Goal: Task Accomplishment & Management: Manage account settings

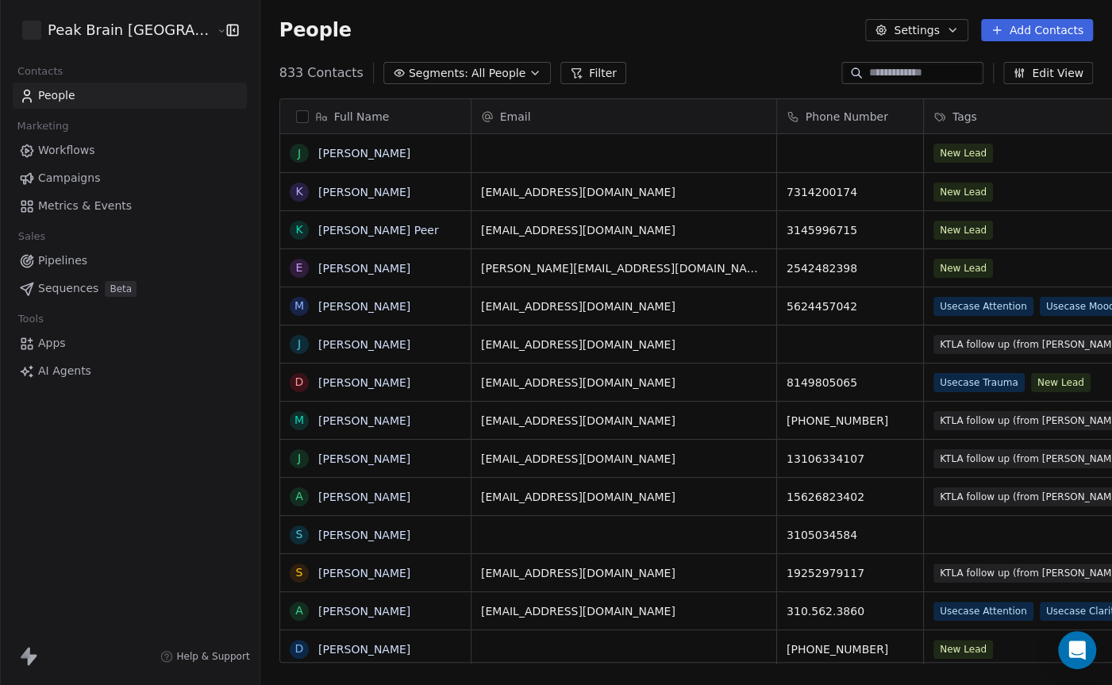
scroll to position [602, 897]
click at [1076, 652] on icon "Open Intercom Messenger" at bounding box center [1077, 650] width 18 height 21
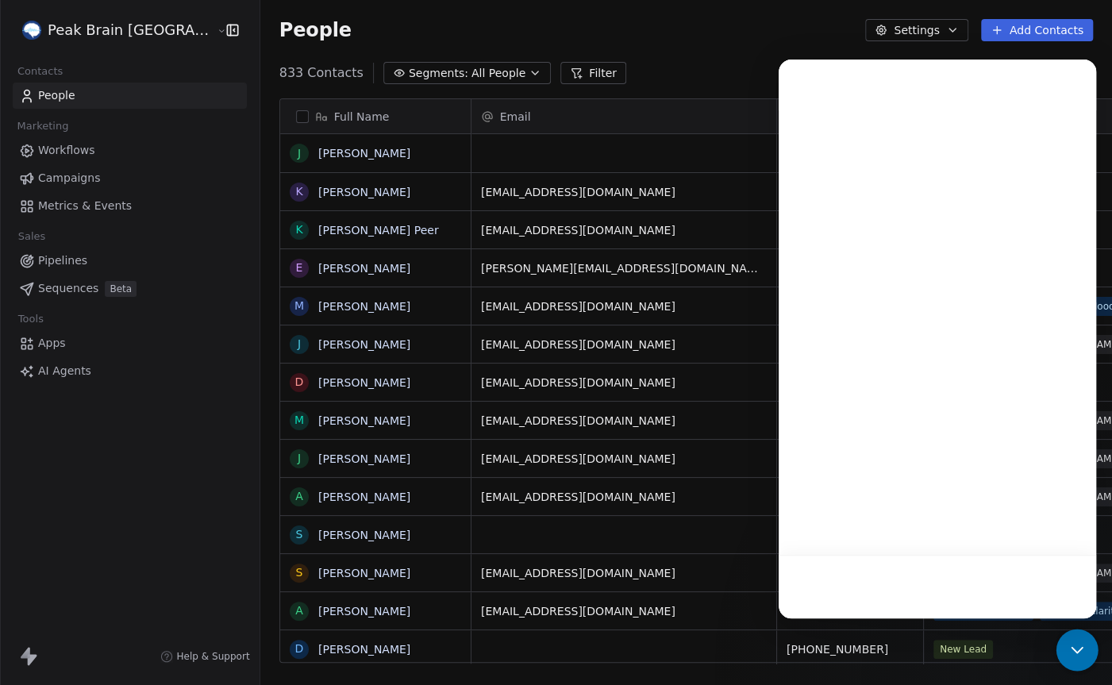
scroll to position [0, 0]
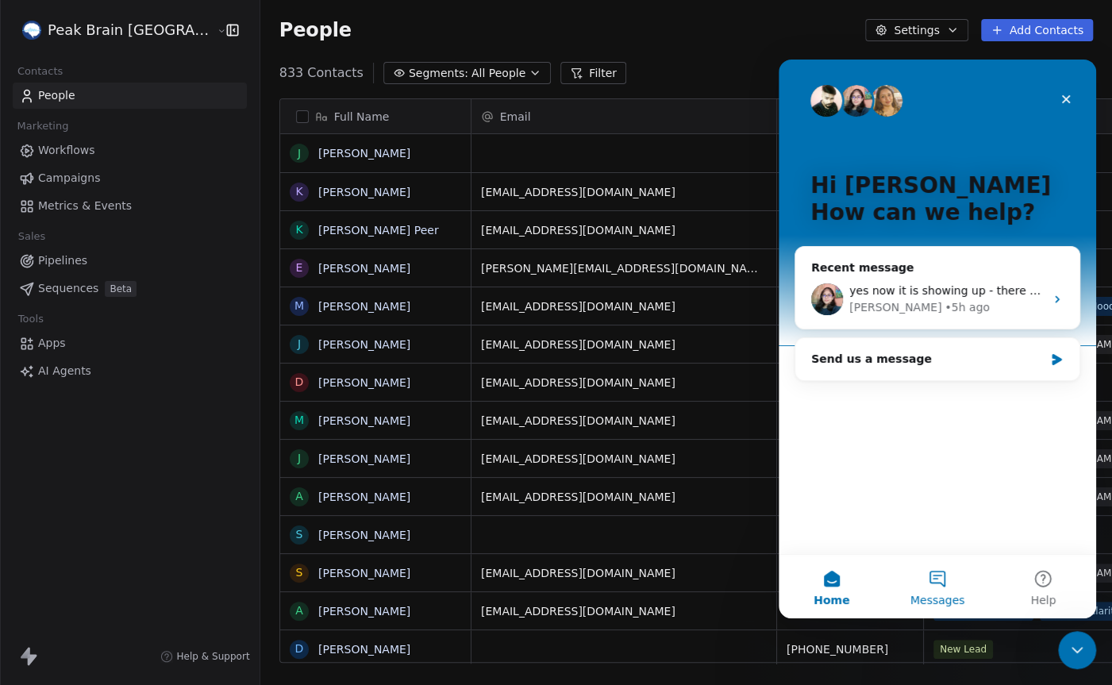
click at [934, 572] on button "Messages" at bounding box center [937, 587] width 106 height 64
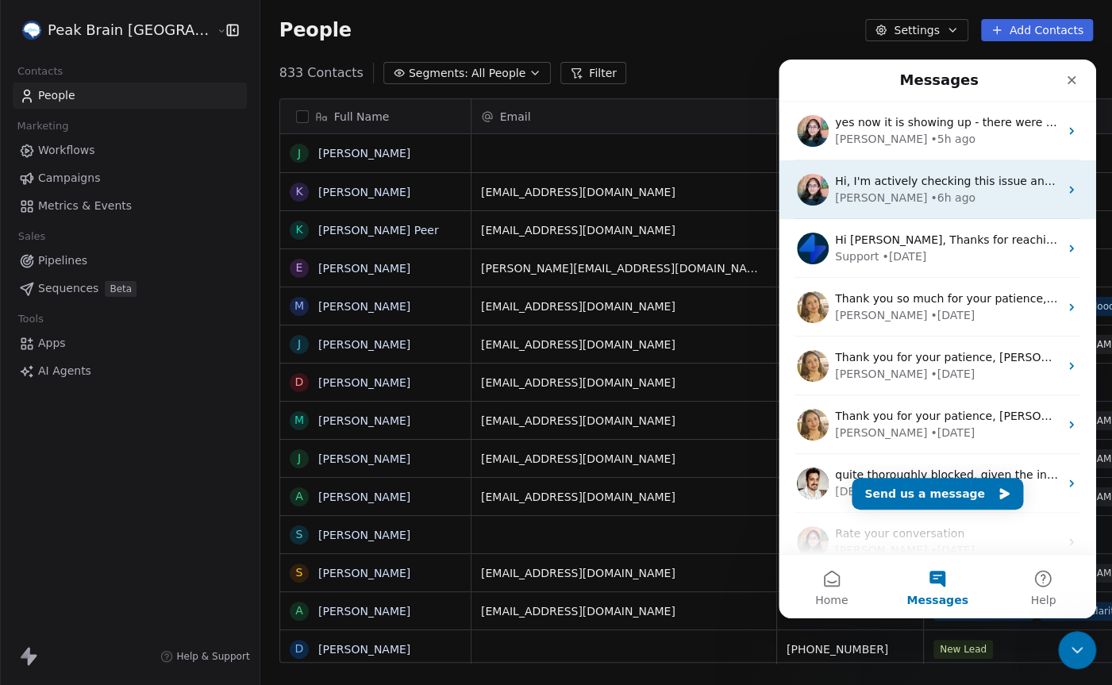
click at [921, 191] on div "Mrinal • 6h ago" at bounding box center [947, 198] width 224 height 17
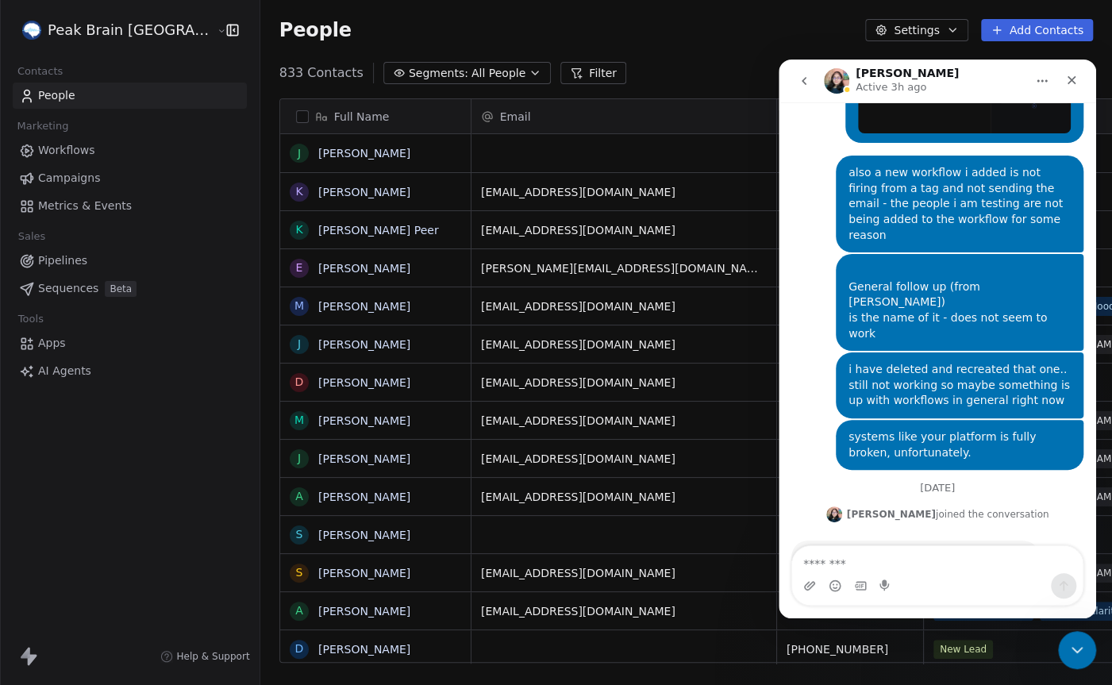
scroll to position [840, 0]
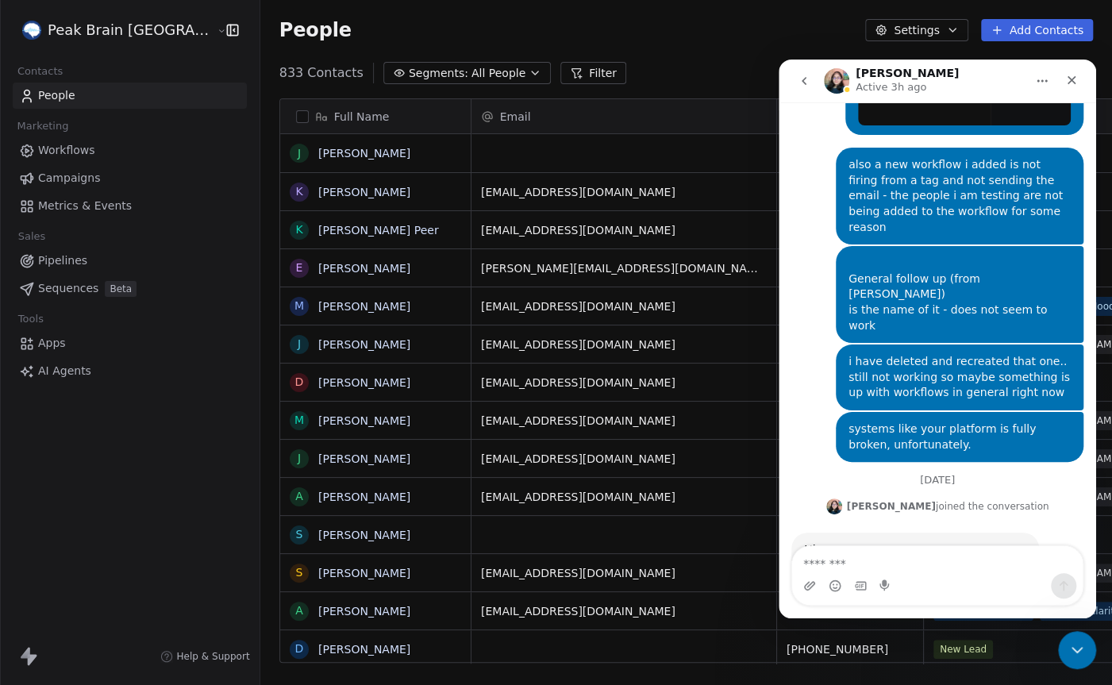
click at [803, 78] on icon "go back" at bounding box center [804, 81] width 13 height 13
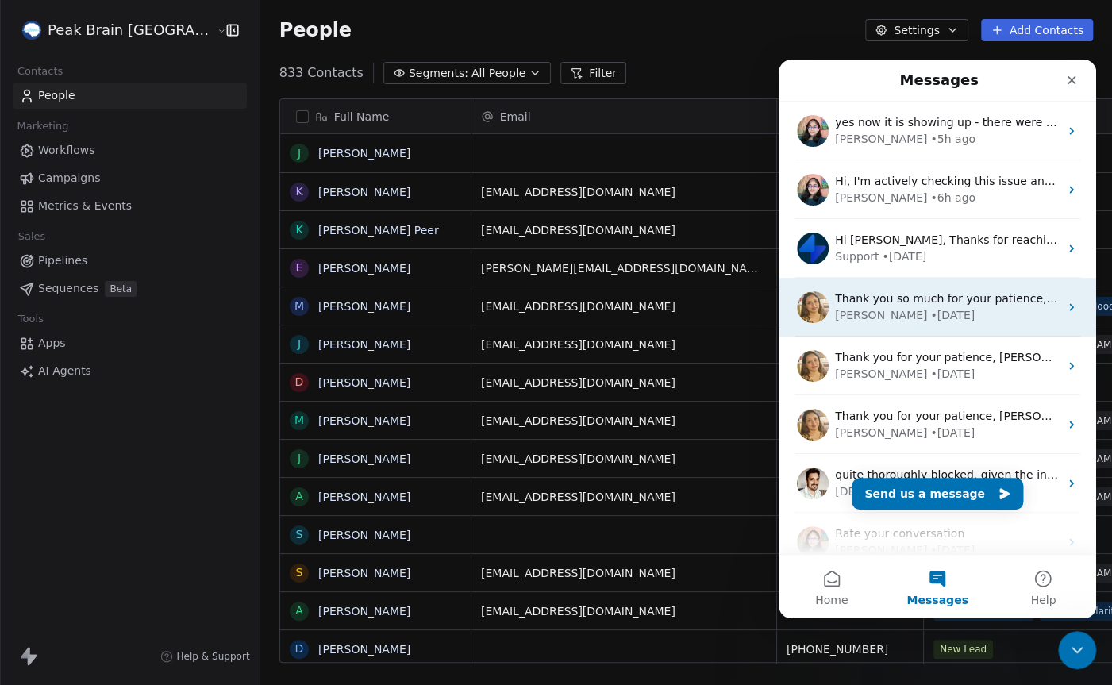
scroll to position [198, 0]
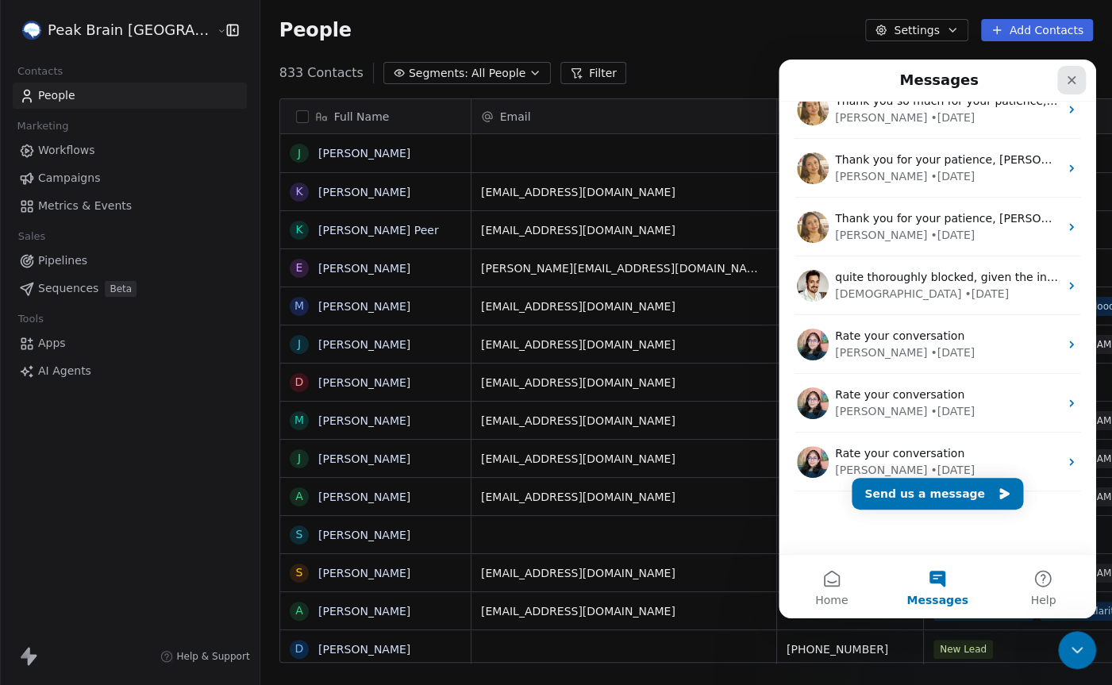
click at [1068, 75] on icon "Close" at bounding box center [1071, 80] width 13 height 13
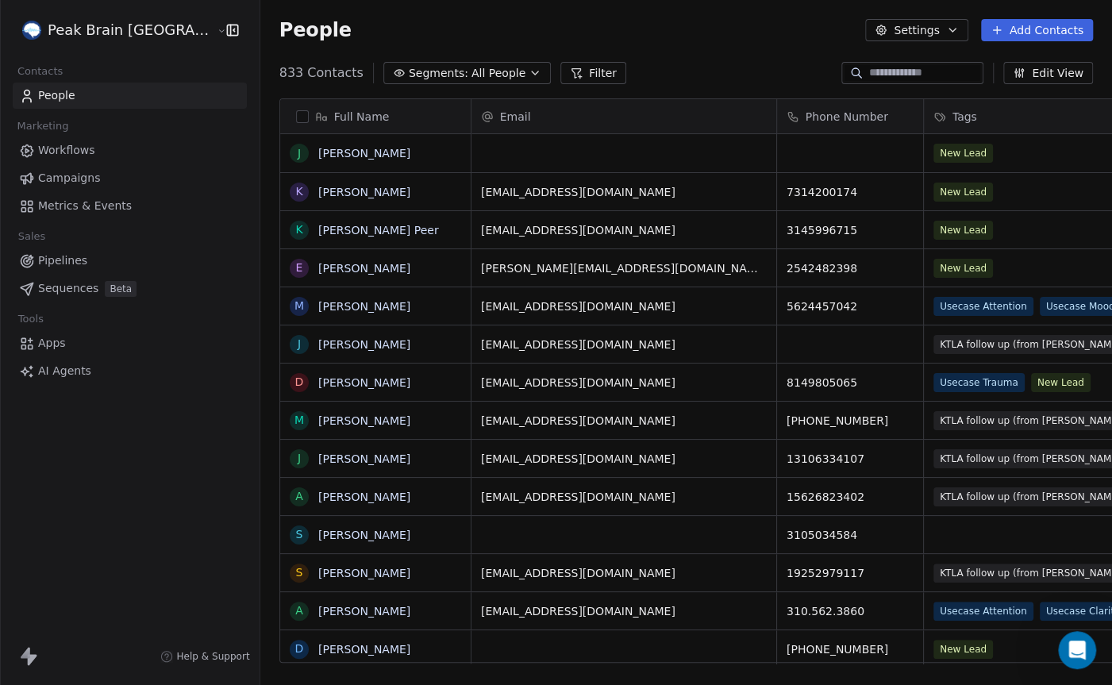
scroll to position [0, 0]
click at [631, 50] on div "People Settings Add Contacts" at bounding box center [686, 30] width 852 height 60
click at [73, 37] on html "Peak Brain [GEOGRAPHIC_DATA] Contacts People Marketing Workflows Campaigns Metr…" at bounding box center [556, 342] width 1112 height 685
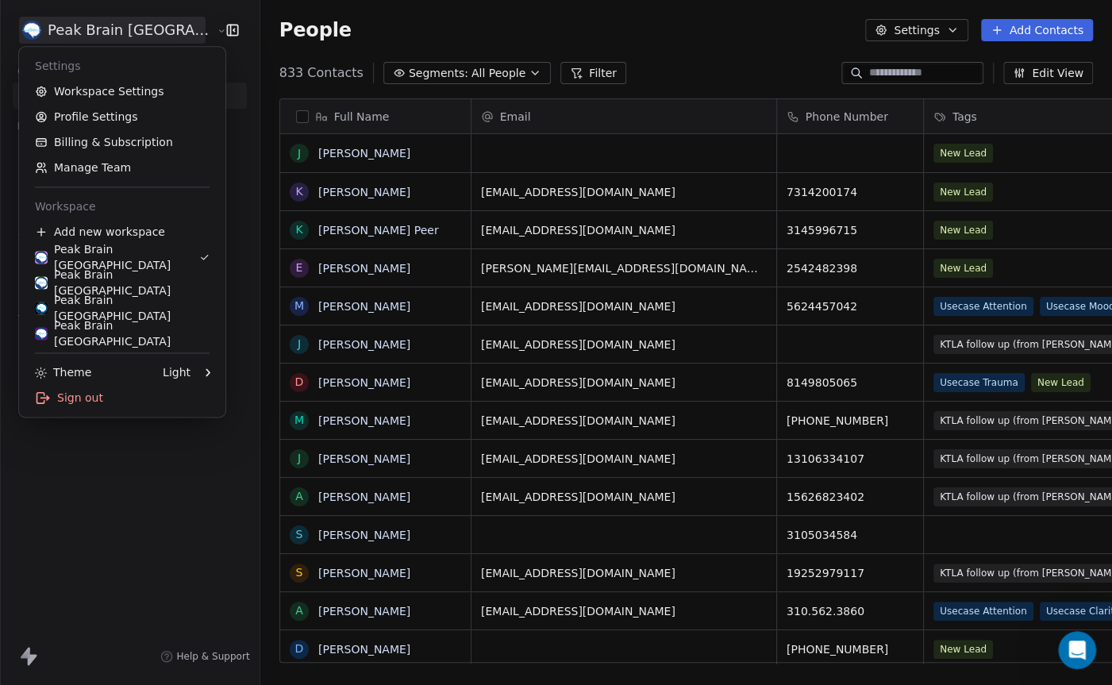
click at [157, 33] on html "Peak Brain [GEOGRAPHIC_DATA] Contacts People Marketing Workflows Campaigns Metr…" at bounding box center [556, 342] width 1112 height 685
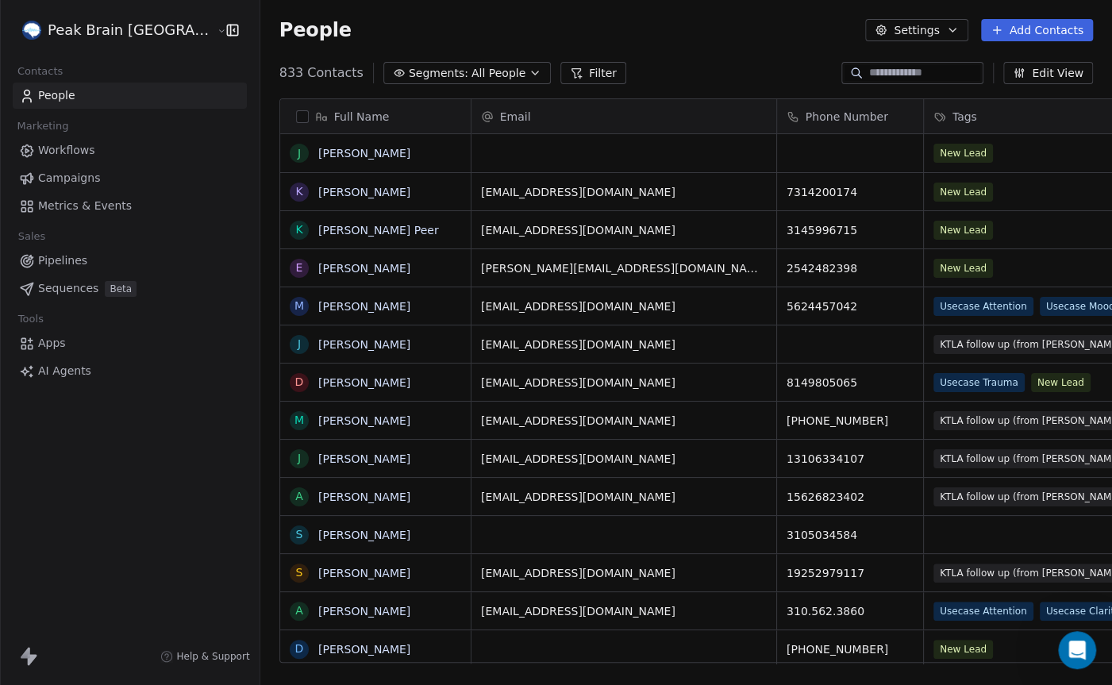
click at [157, 33] on html "Peak Brain [GEOGRAPHIC_DATA] Contacts People Marketing Workflows Campaigns Metr…" at bounding box center [556, 342] width 1112 height 685
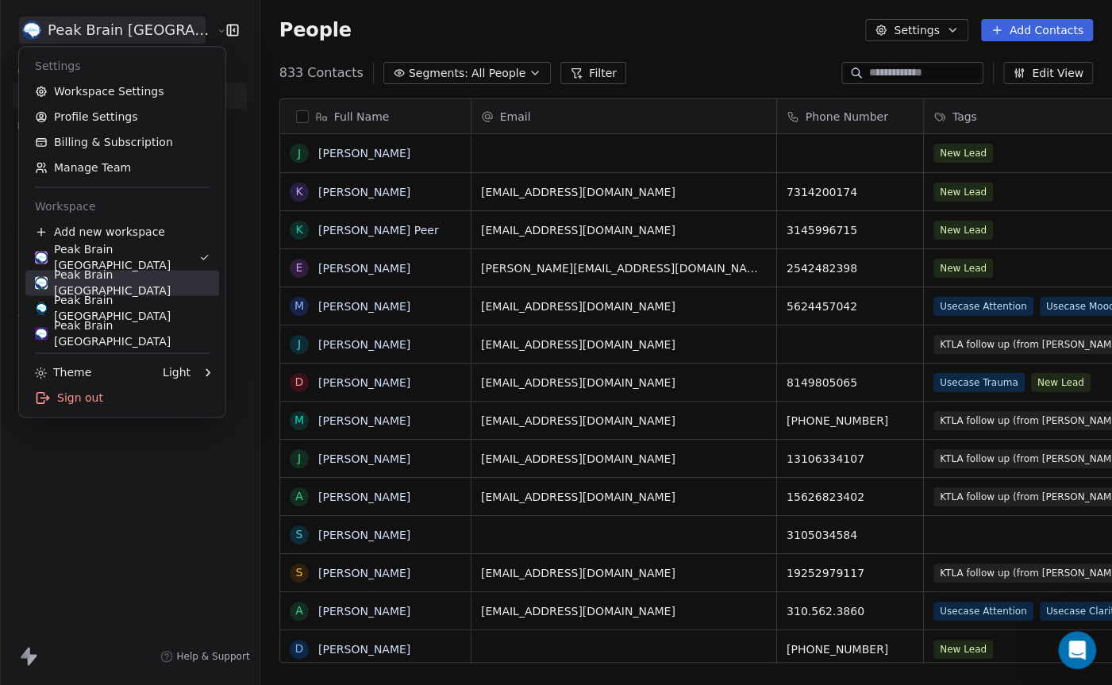
click at [130, 281] on div "Peak Brain [GEOGRAPHIC_DATA]" at bounding box center [122, 283] width 175 height 32
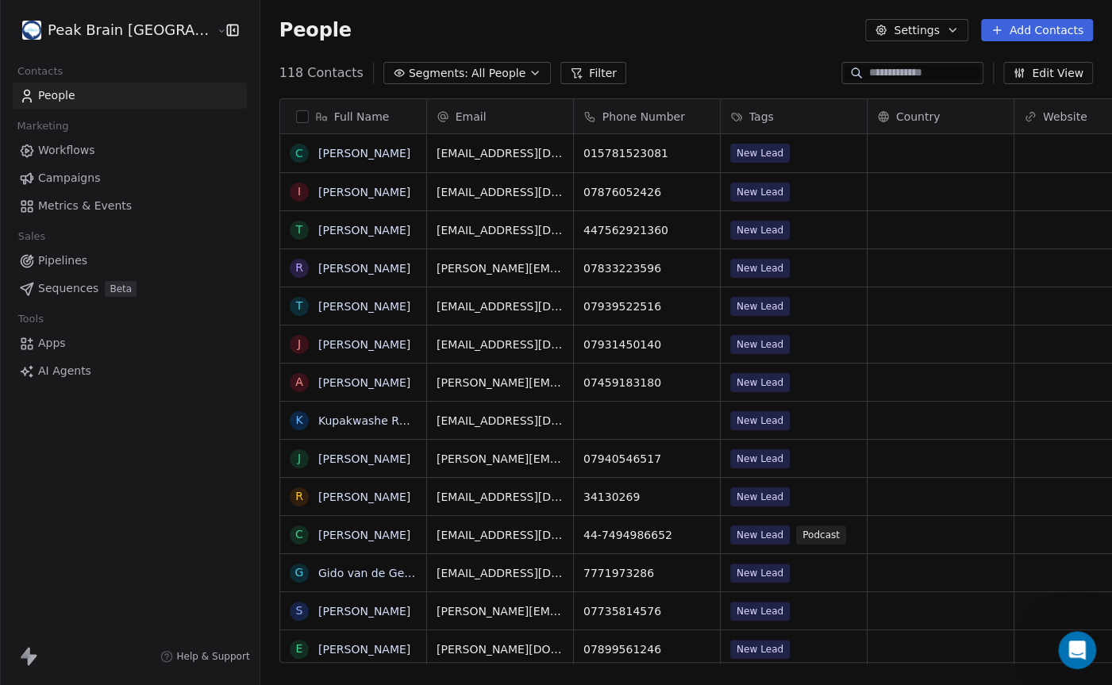
scroll to position [602, 897]
click at [954, 27] on icon "button" at bounding box center [952, 30] width 13 height 13
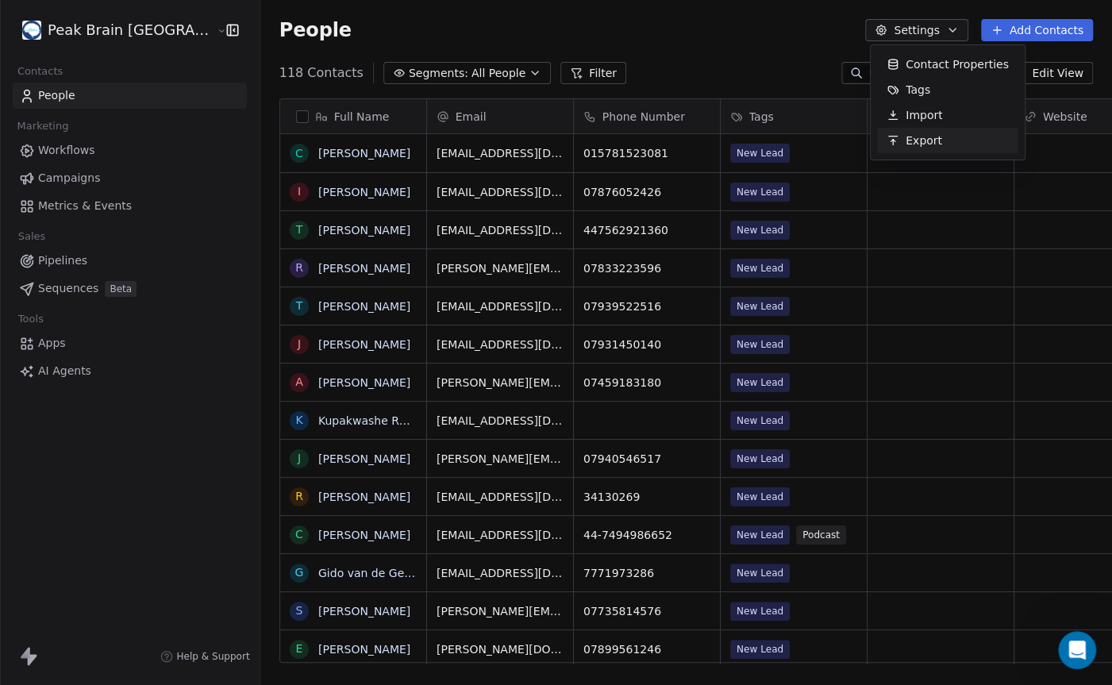
click at [929, 135] on span "Export" at bounding box center [924, 141] width 37 height 17
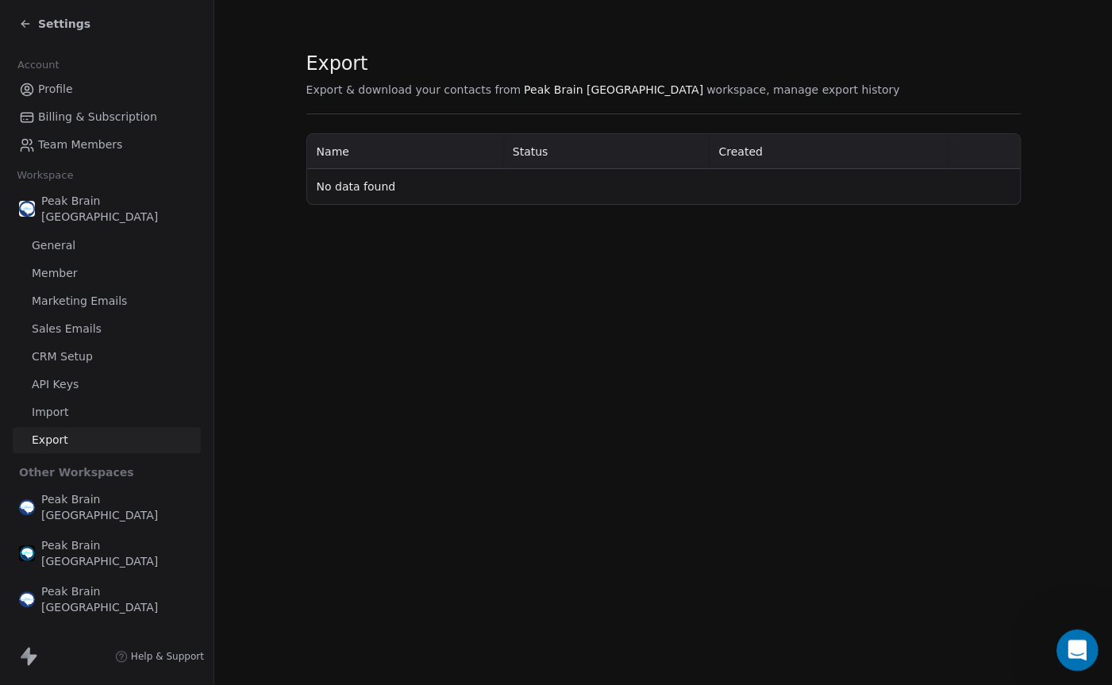
click at [1065, 642] on div "Open Intercom Messenger" at bounding box center [1075, 648] width 52 height 52
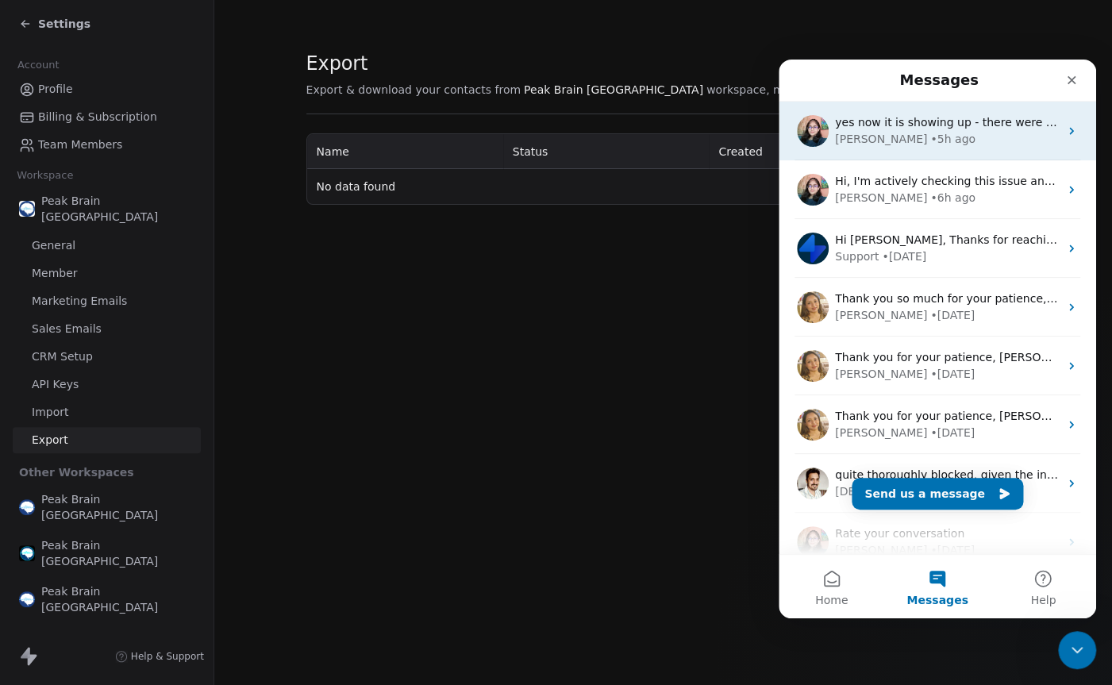
click at [888, 121] on span "yes now it is showing up - there were no files "no data" showing [DATE], for al…" at bounding box center [1089, 122] width 509 height 13
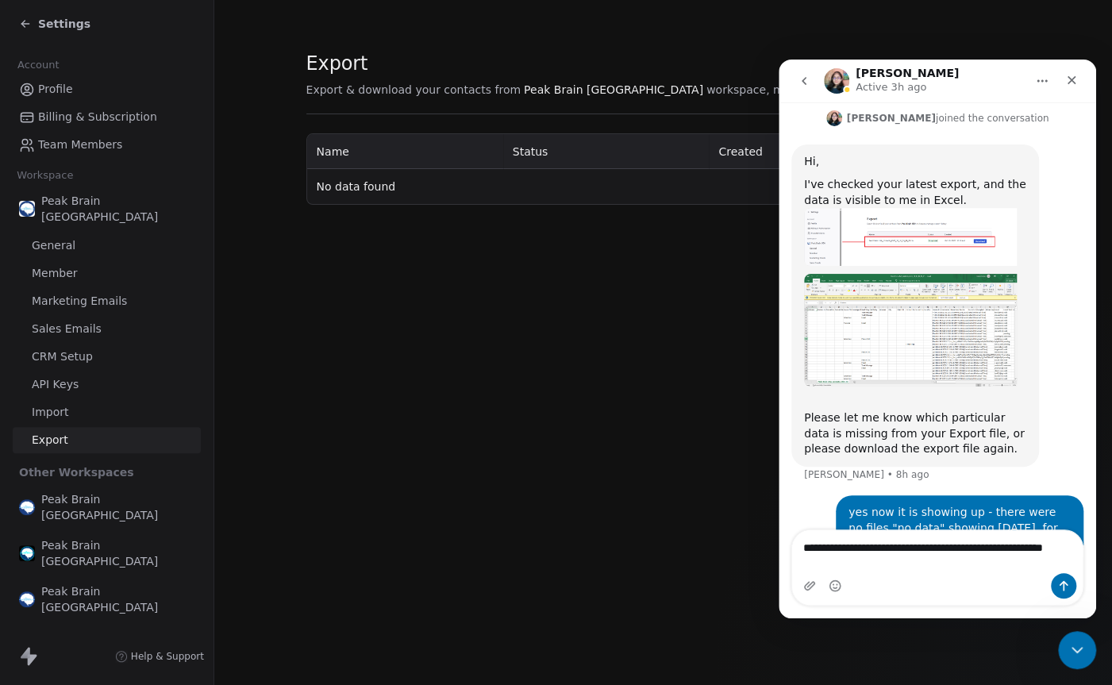
scroll to position [397, 0]
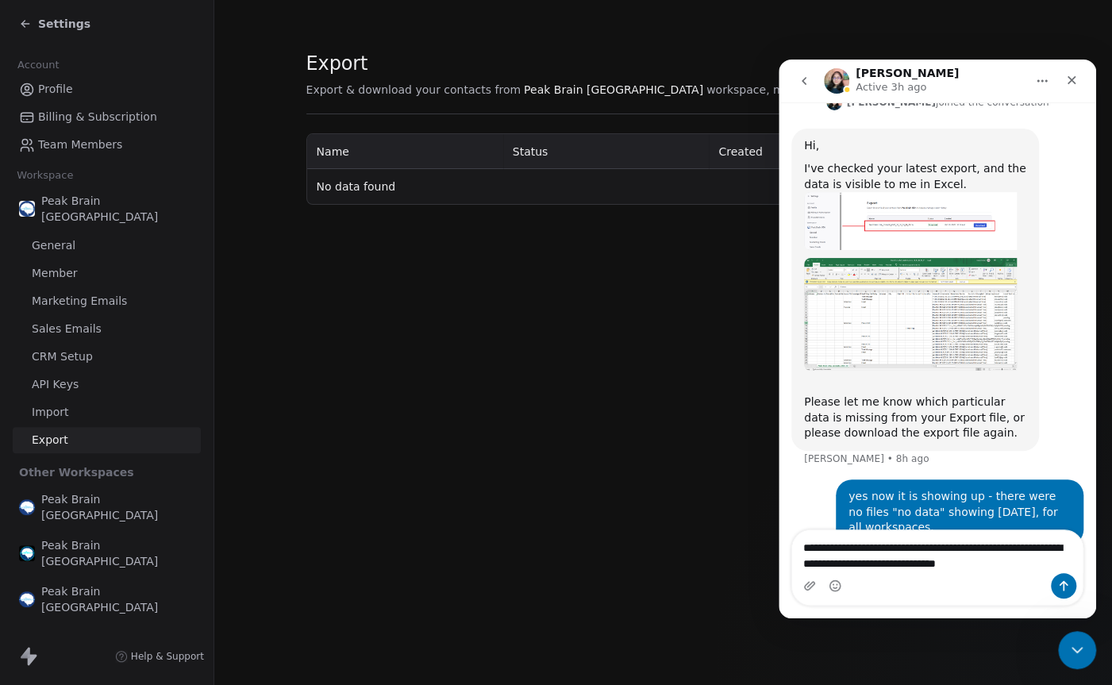
type textarea "**********"
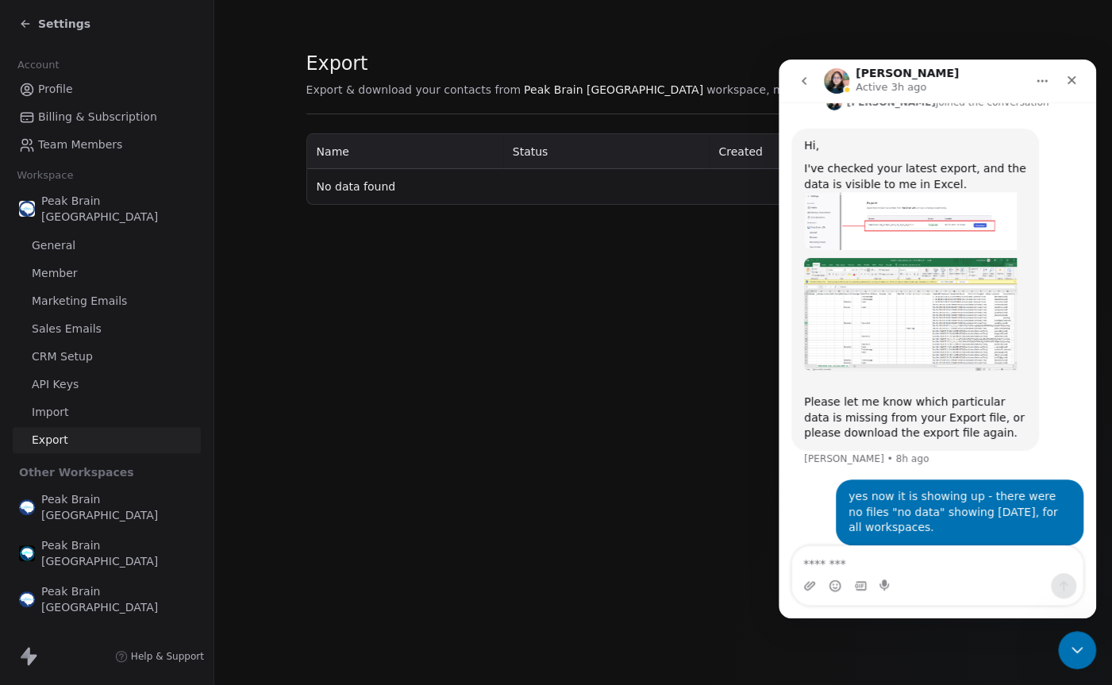
scroll to position [460, 0]
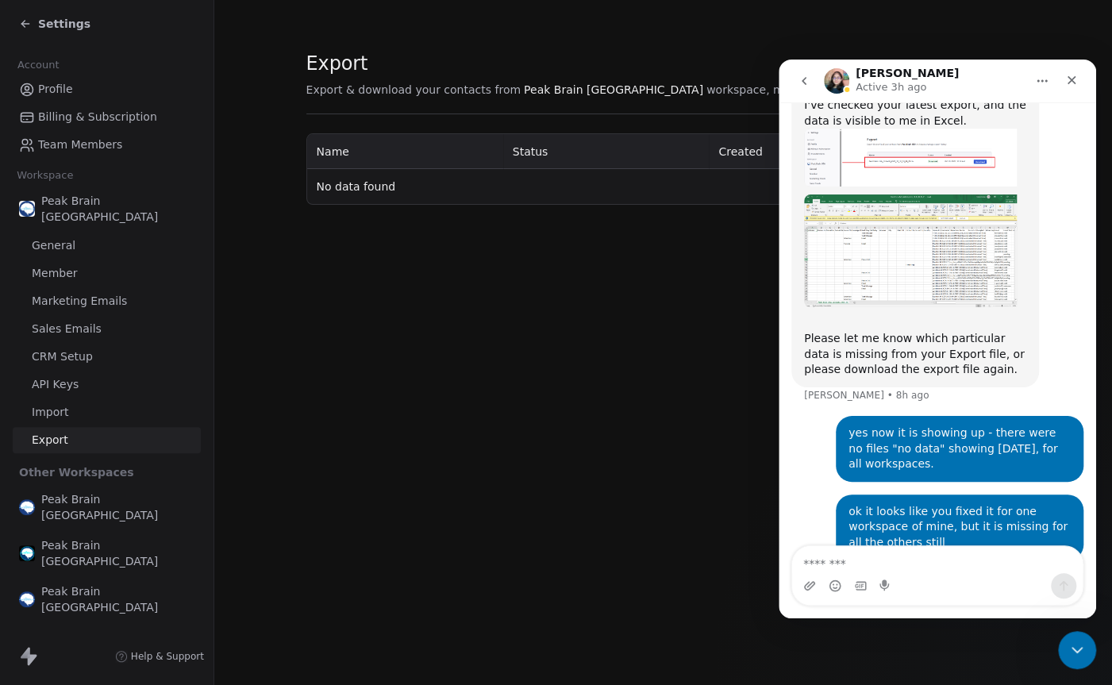
click at [803, 77] on icon "go back" at bounding box center [804, 81] width 13 height 13
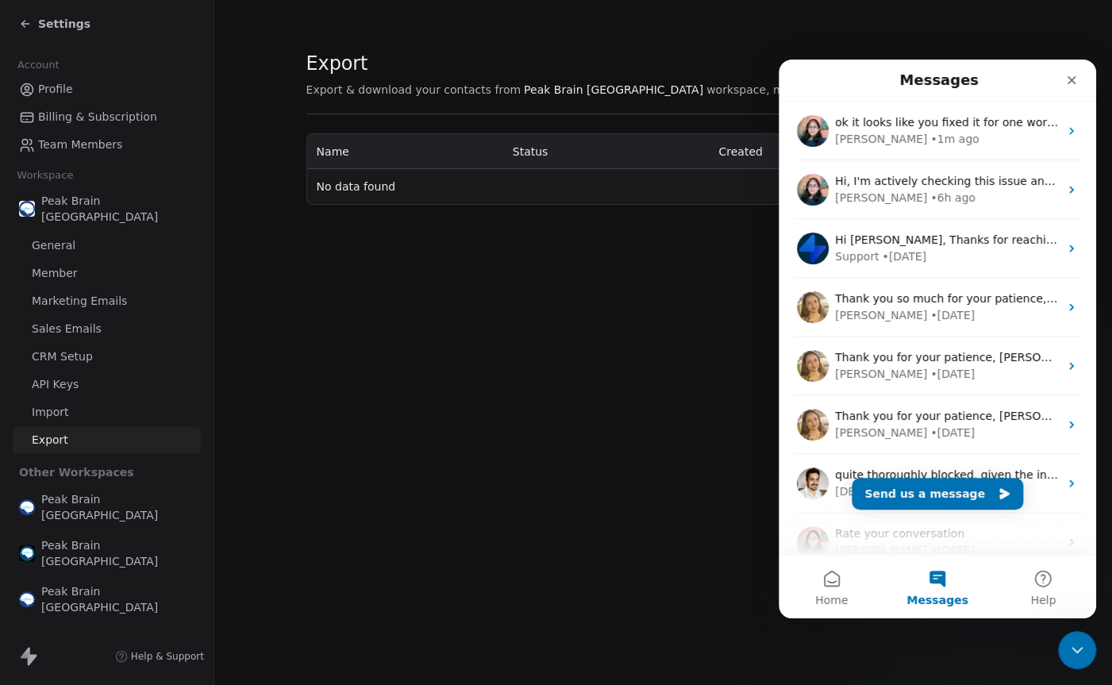
scroll to position [0, 0]
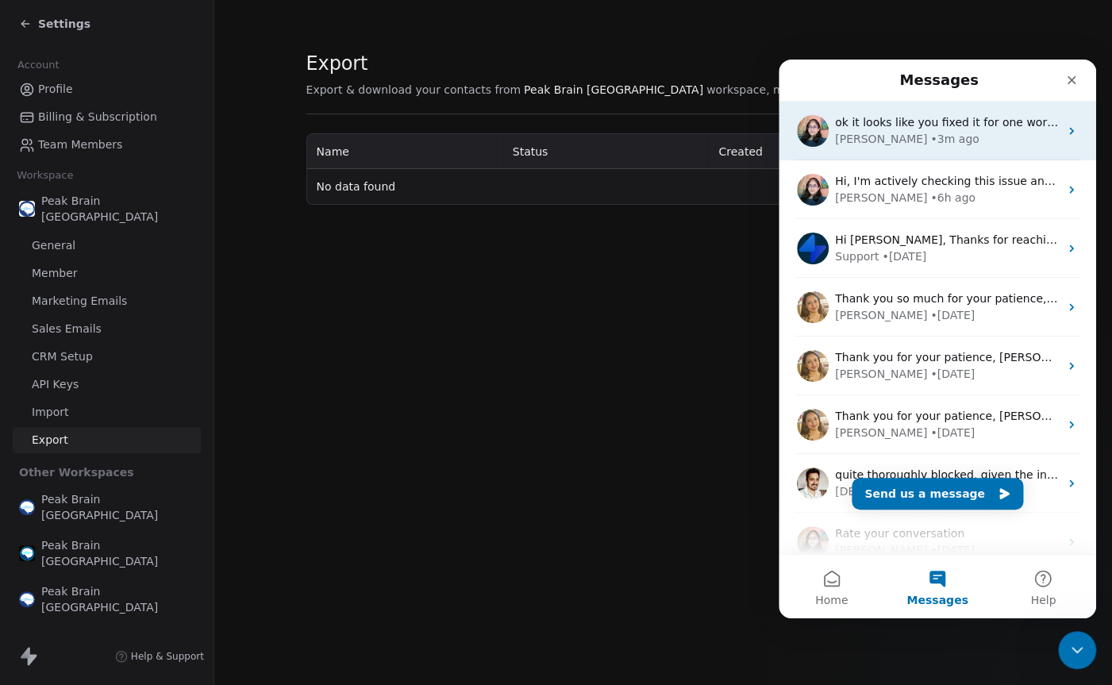
click at [933, 133] on div "Mrinal • 3m ago" at bounding box center [947, 139] width 224 height 17
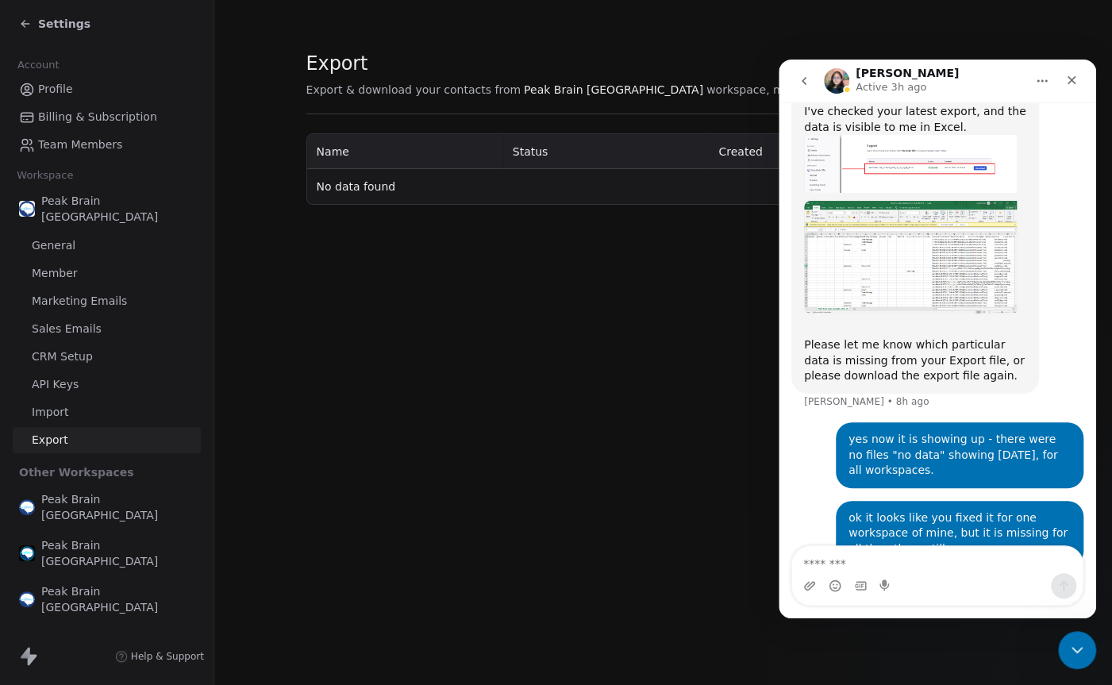
scroll to position [460, 0]
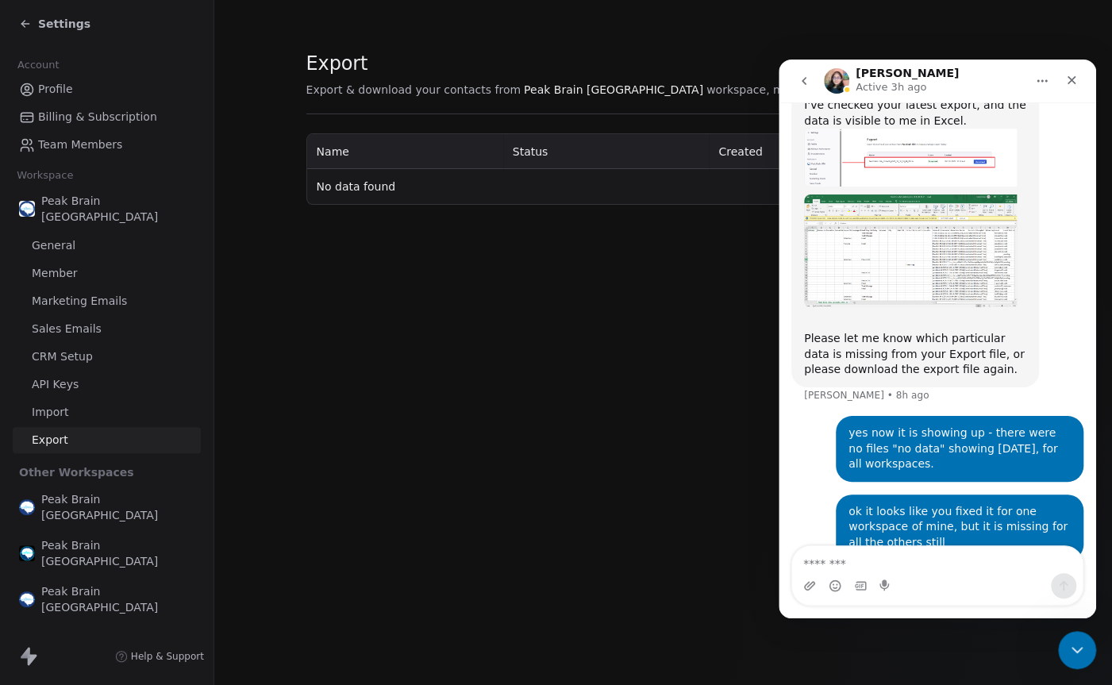
click at [803, 81] on icon "go back" at bounding box center [804, 81] width 5 height 8
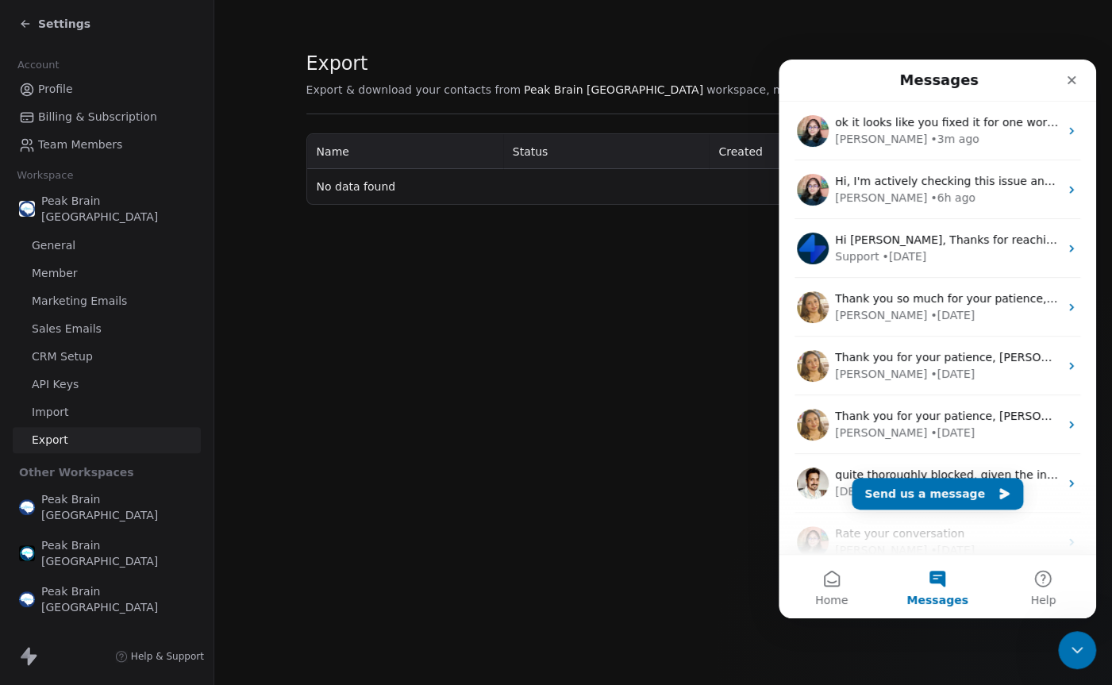
scroll to position [0, 0]
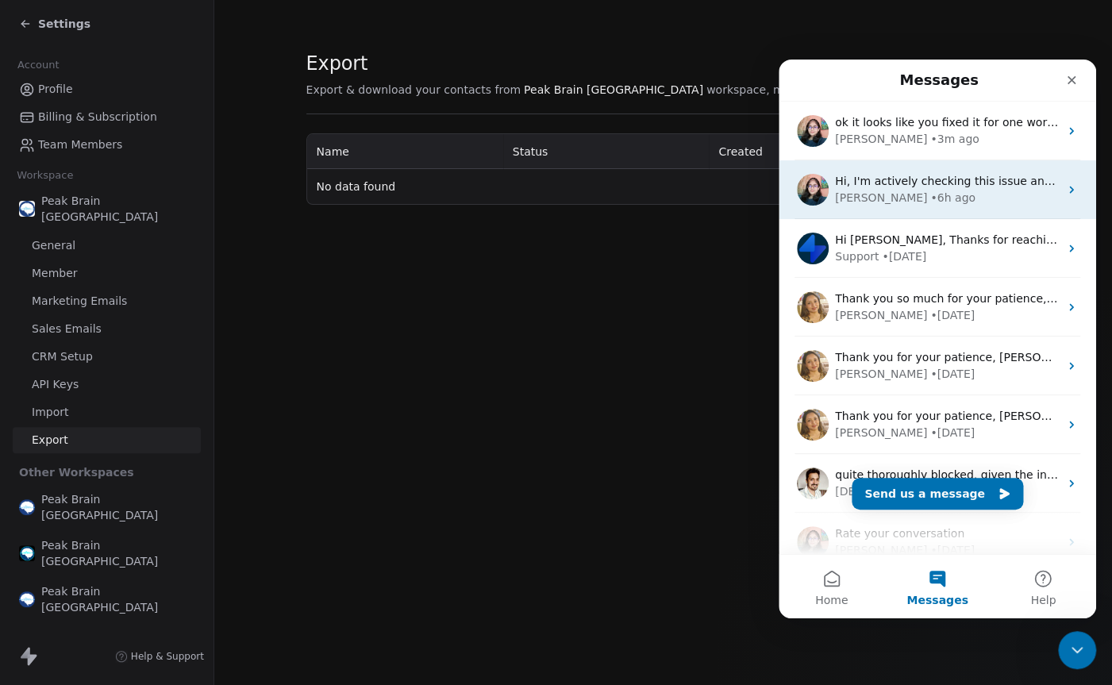
click at [930, 190] on div "• 6h ago" at bounding box center [952, 198] width 45 height 17
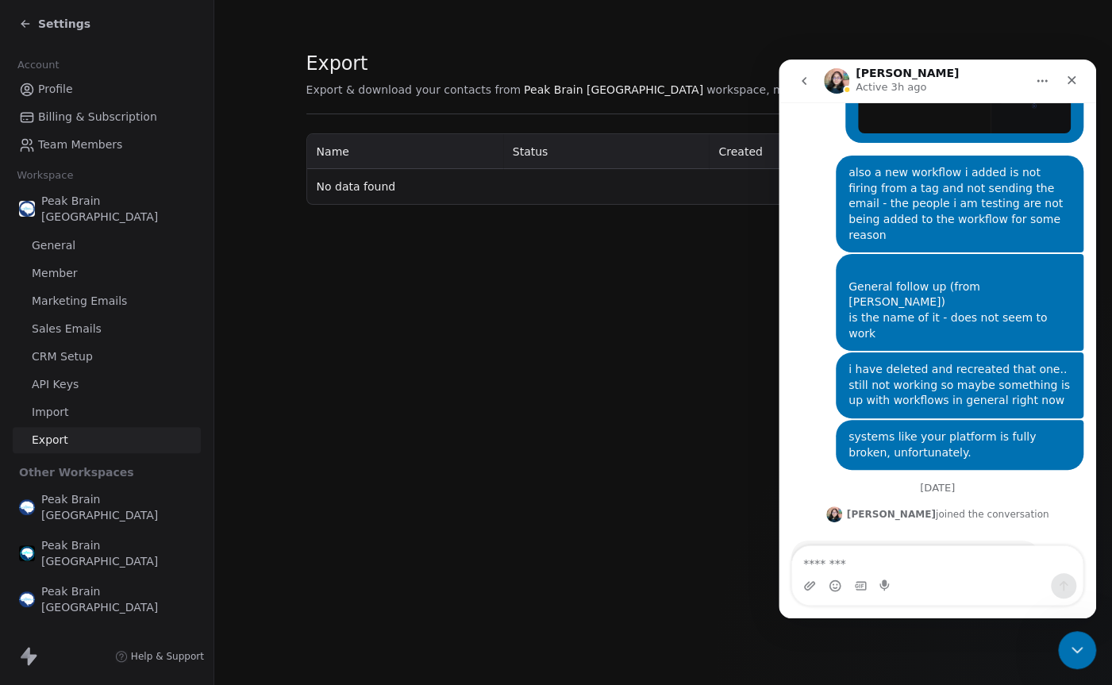
scroll to position [840, 0]
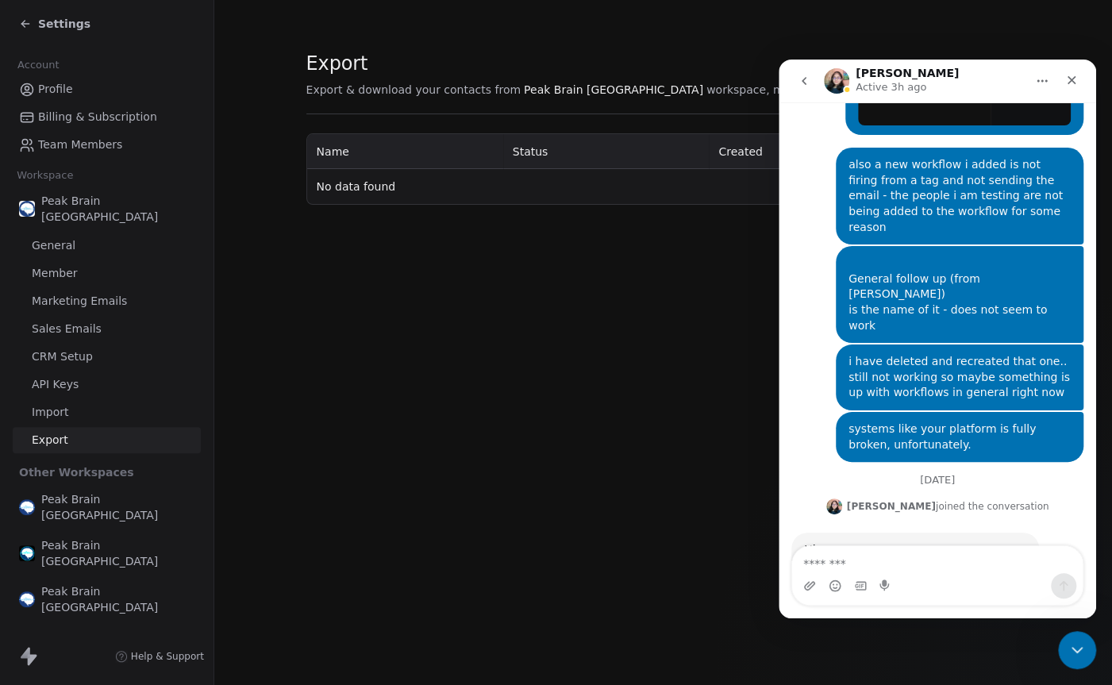
click at [803, 80] on icon "go back" at bounding box center [804, 81] width 5 height 8
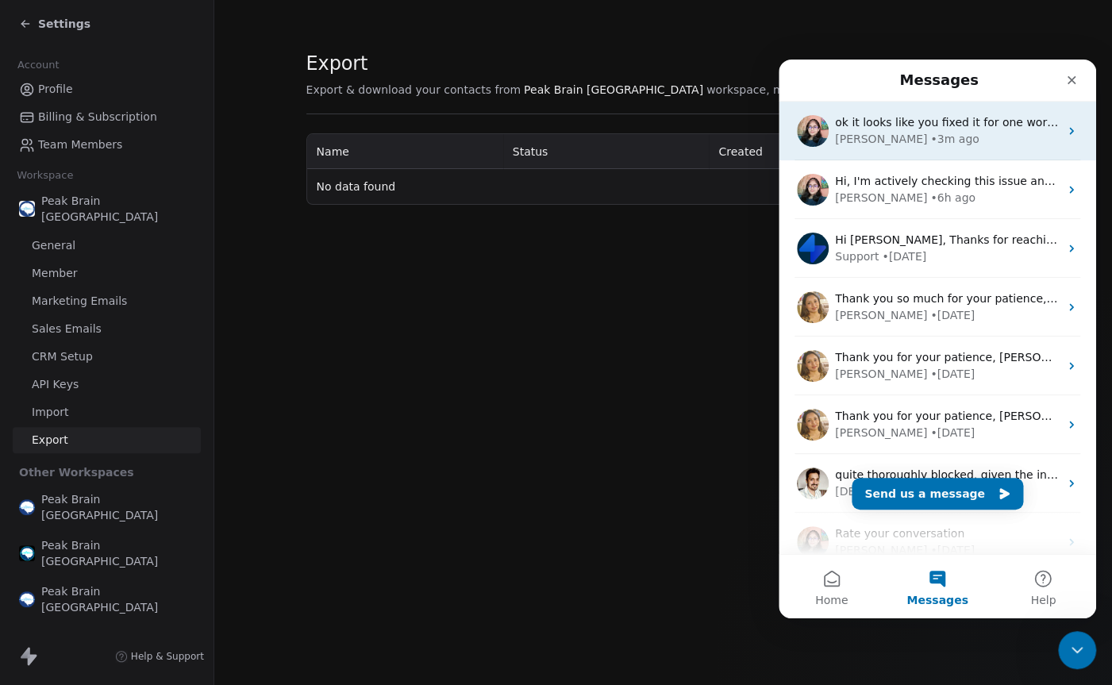
click at [930, 133] on div "• 3m ago" at bounding box center [954, 139] width 48 height 17
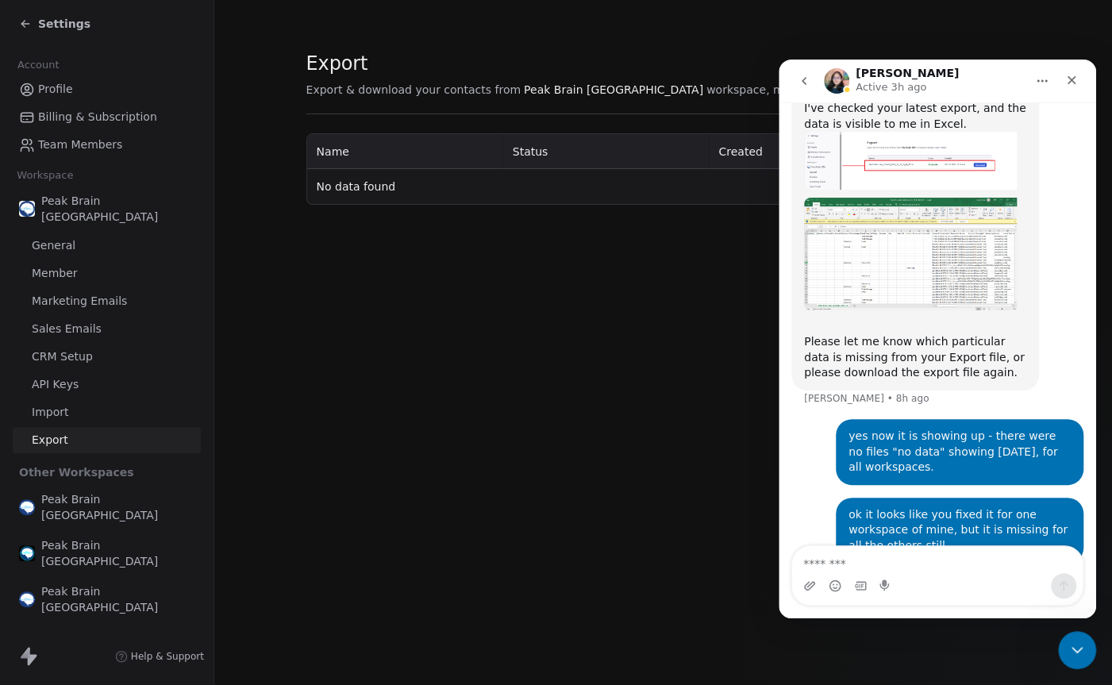
scroll to position [460, 0]
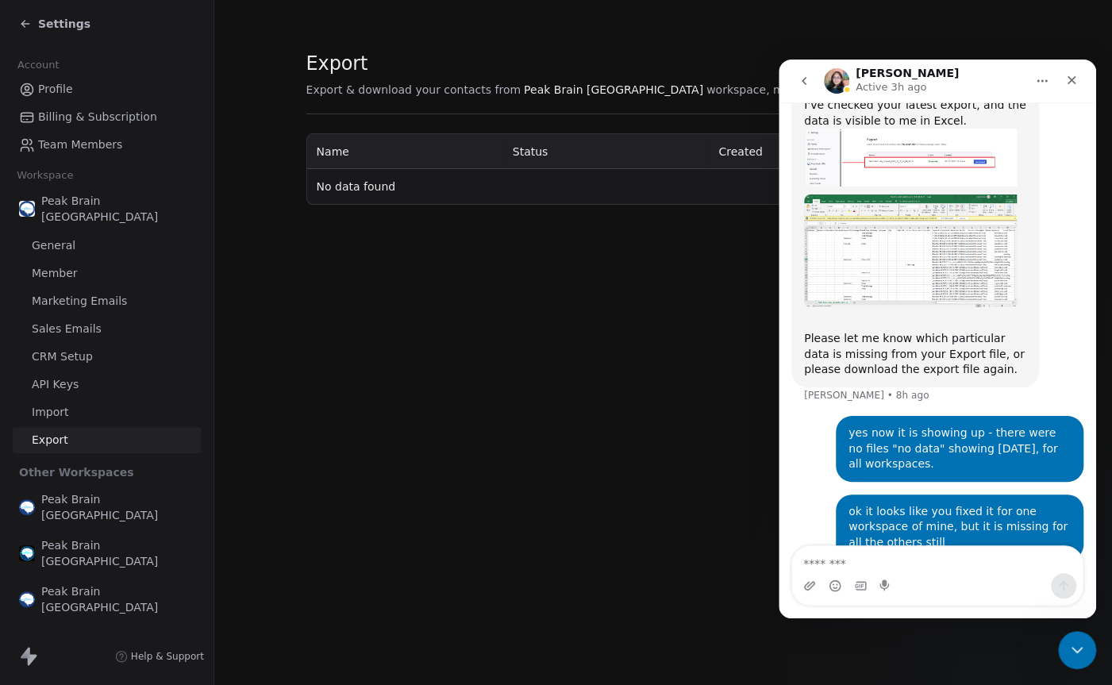
click at [828, 566] on textarea "Message…" at bounding box center [937, 559] width 291 height 27
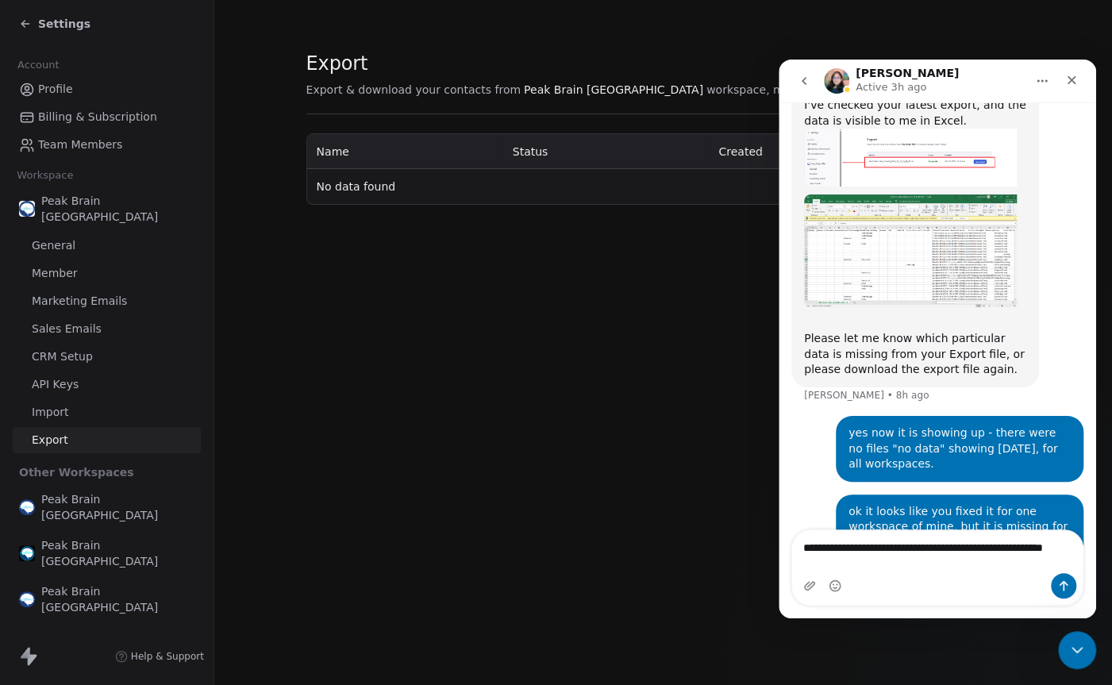
scroll to position [476, 0]
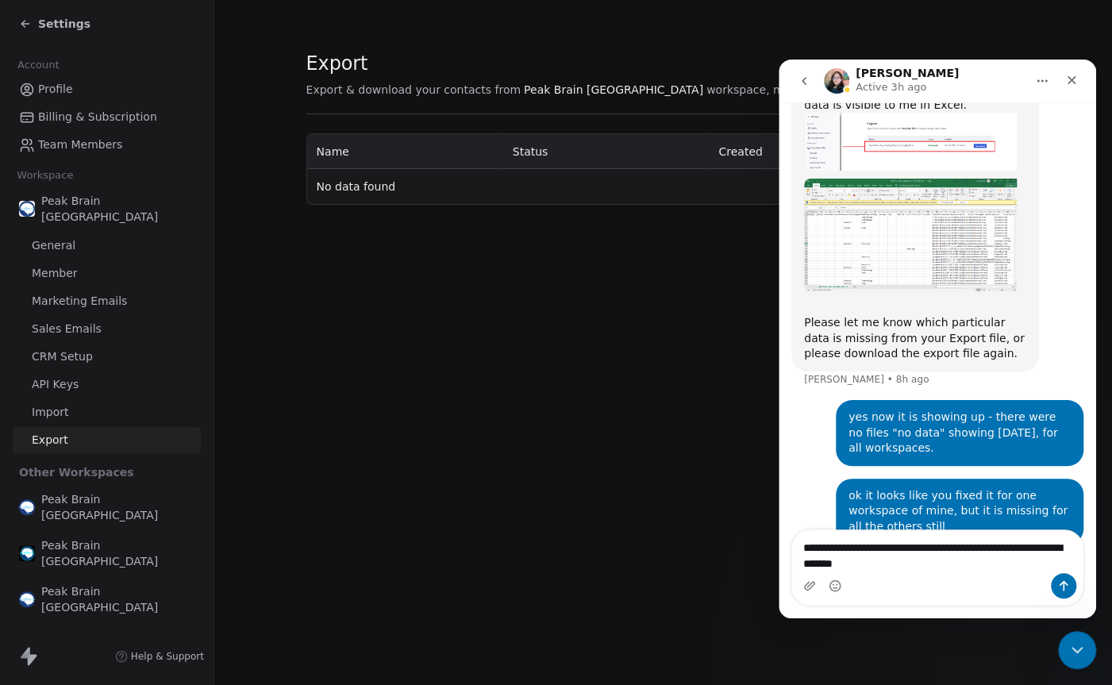
type textarea "**********"
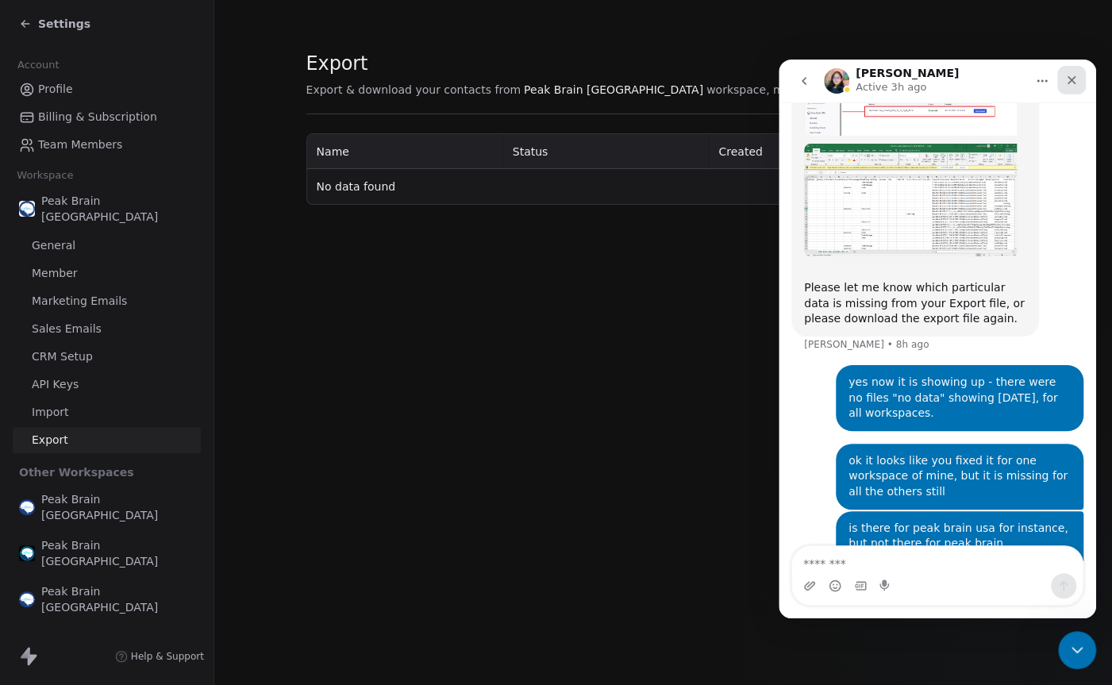
click at [1071, 80] on icon "Close" at bounding box center [1072, 80] width 9 height 9
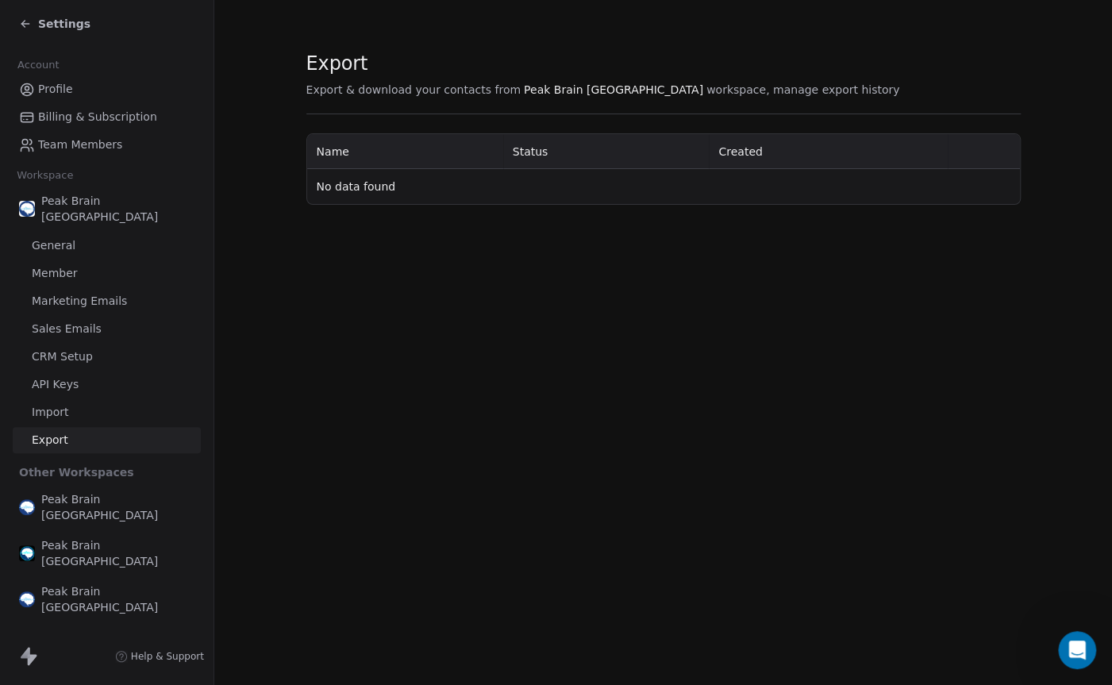
click at [30, 16] on div "Settings" at bounding box center [54, 24] width 71 height 16
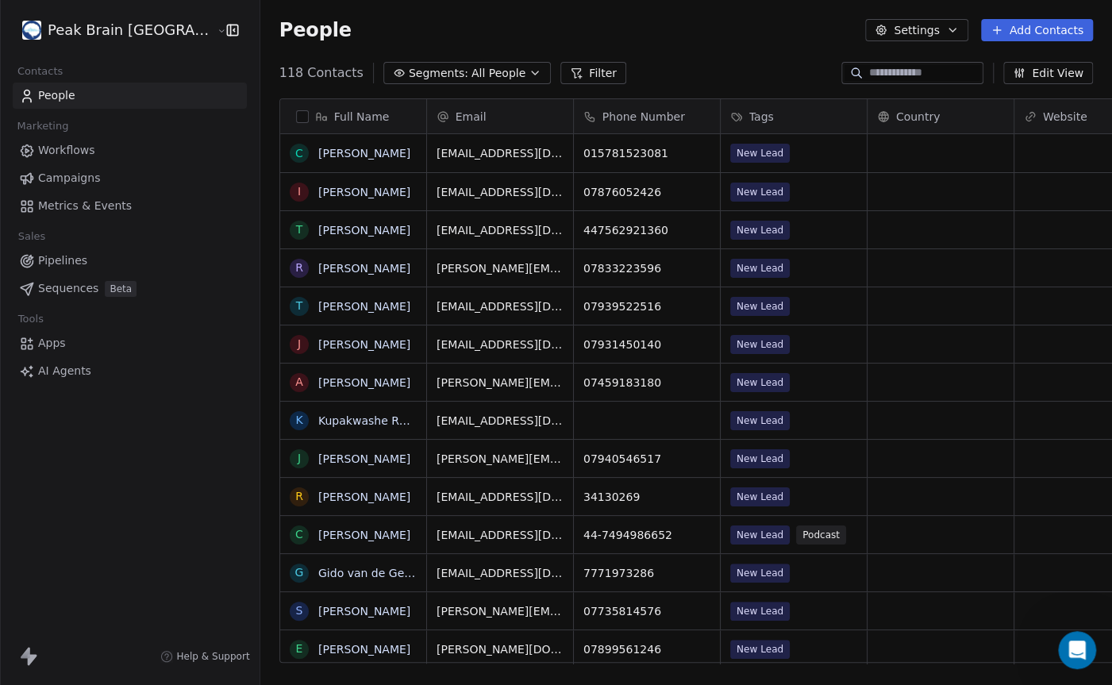
scroll to position [602, 897]
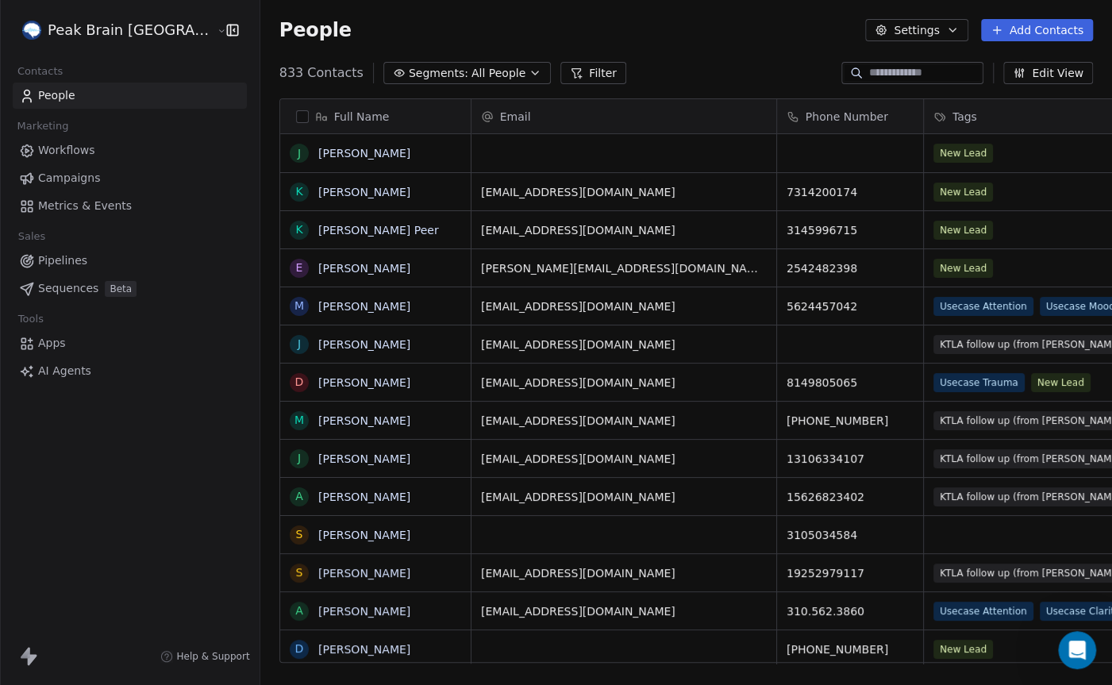
scroll to position [840, 0]
click at [1068, 644] on icon "Open Intercom Messenger" at bounding box center [1075, 648] width 26 height 26
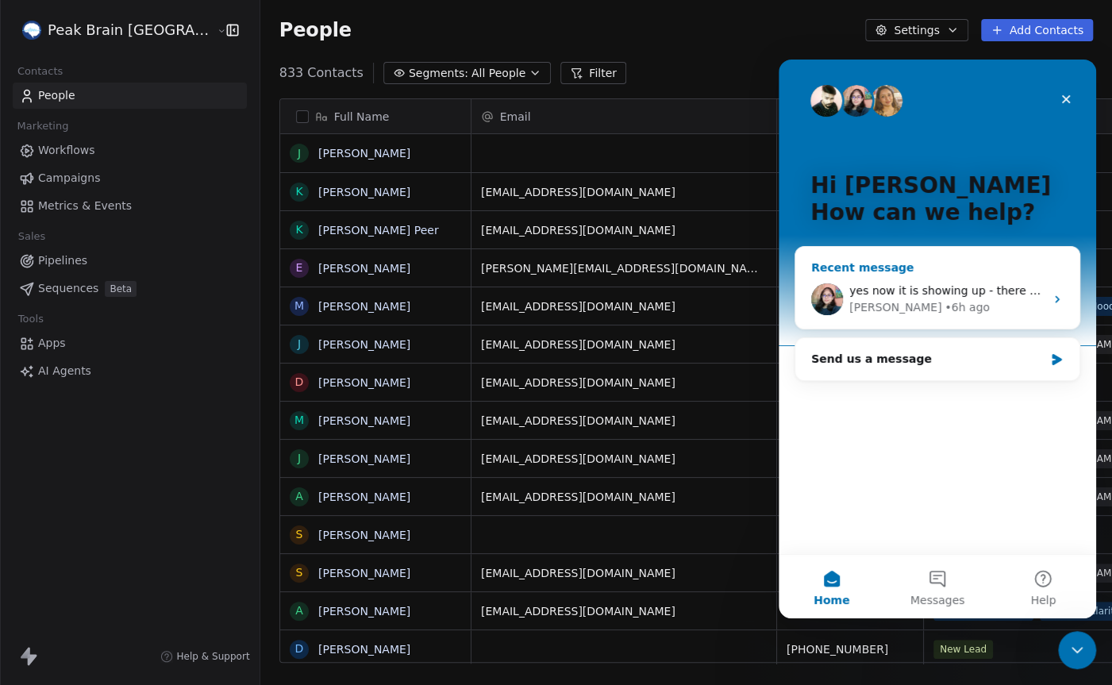
click at [937, 288] on span "yes now it is showing up - there were no files "no data" showing [DATE], for al…" at bounding box center [1103, 290] width 509 height 13
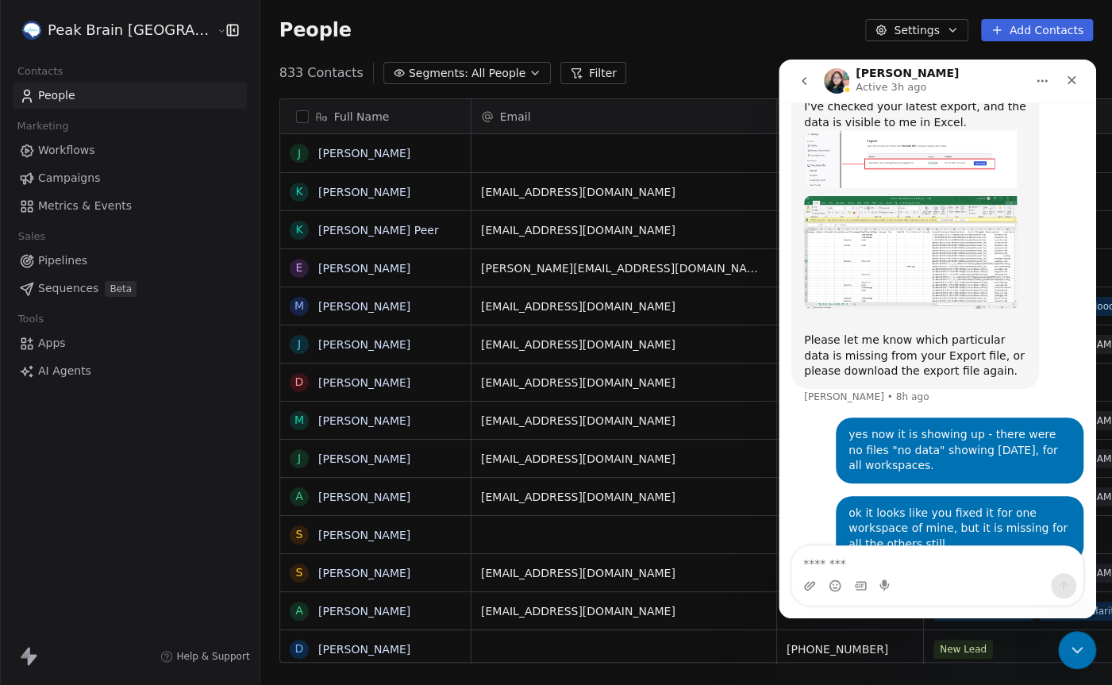
scroll to position [460, 0]
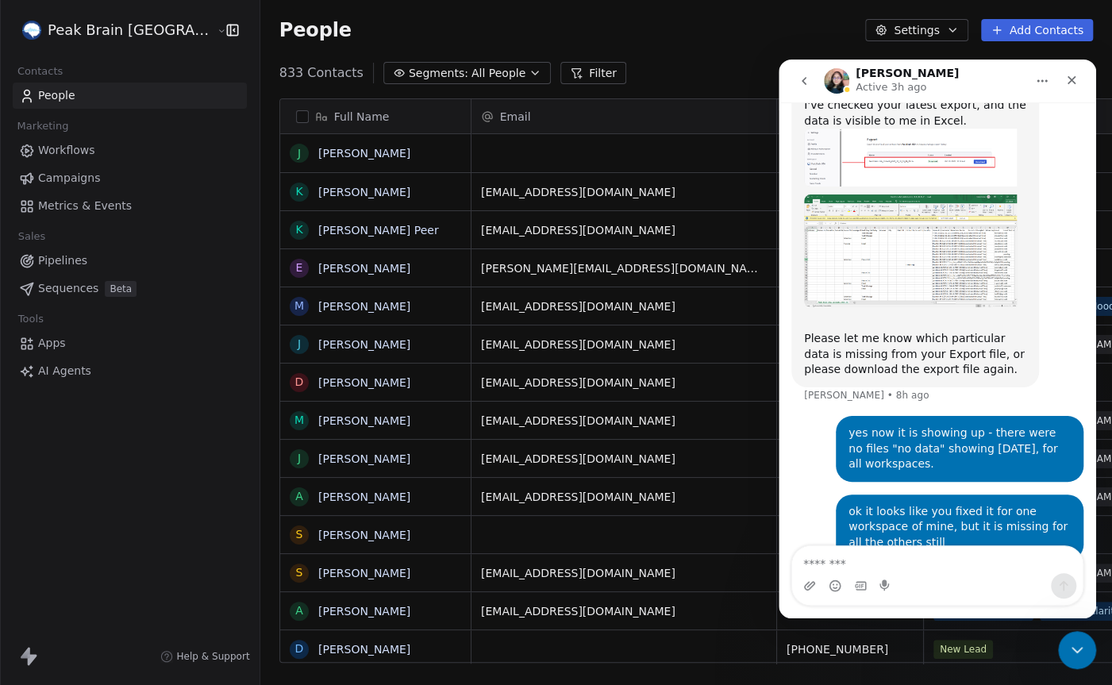
click at [803, 85] on icon "go back" at bounding box center [804, 81] width 13 height 13
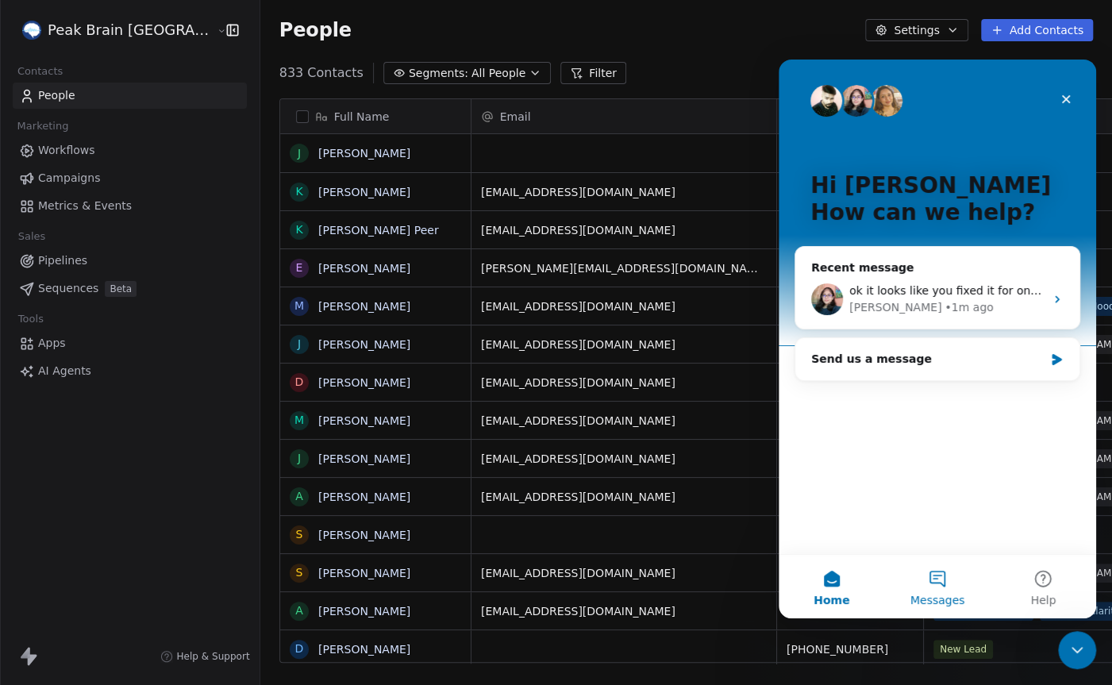
click at [929, 582] on button "Messages" at bounding box center [937, 587] width 106 height 64
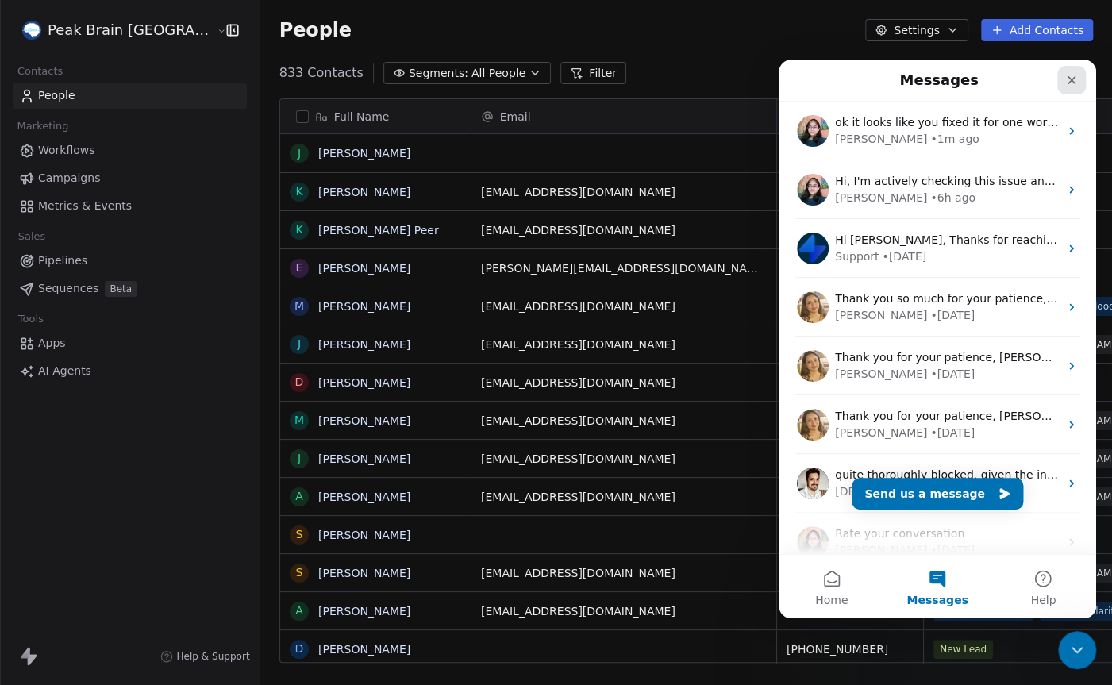
click at [1069, 79] on icon "Close" at bounding box center [1072, 80] width 9 height 9
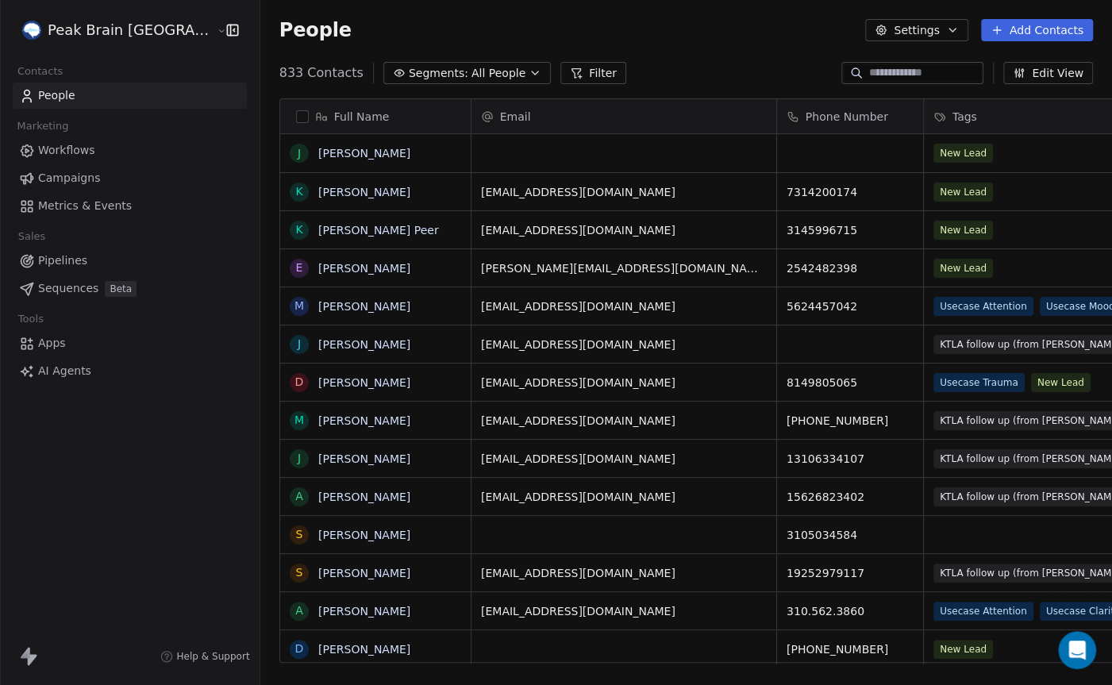
click at [152, 468] on div "Peak Brain [GEOGRAPHIC_DATA] Contacts People Marketing Workflows Campaigns Metr…" at bounding box center [130, 342] width 260 height 685
click at [897, 33] on button "Settings" at bounding box center [916, 30] width 102 height 22
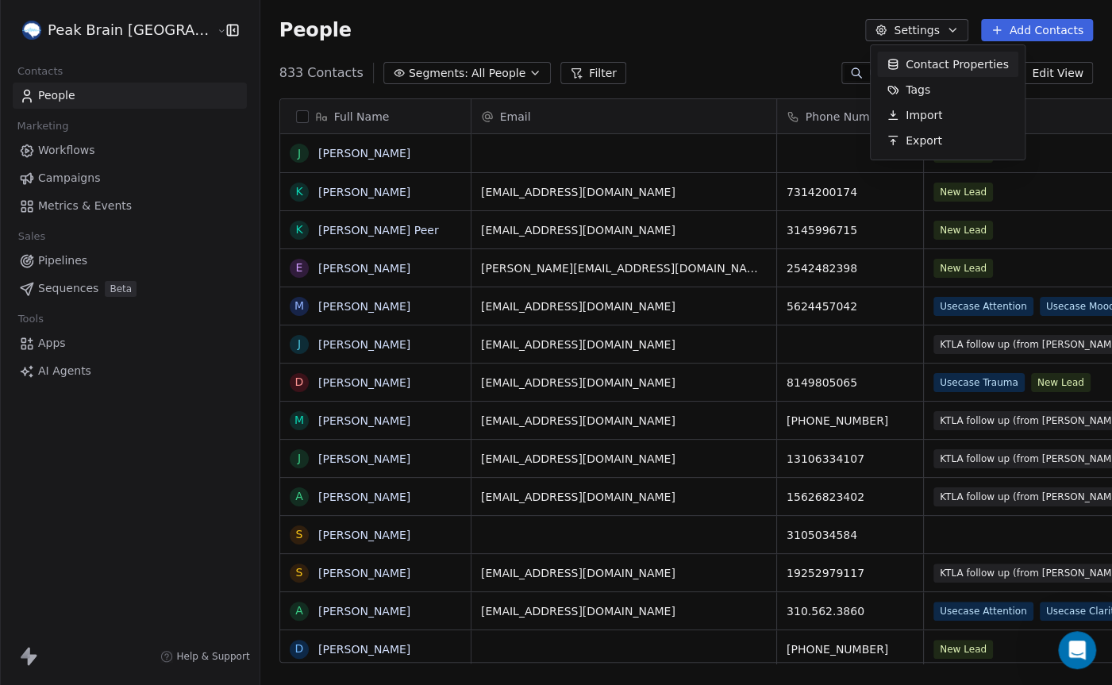
click at [823, 29] on html "Peak Brain [GEOGRAPHIC_DATA] Contacts People Marketing Workflows Campaigns Metr…" at bounding box center [556, 342] width 1112 height 685
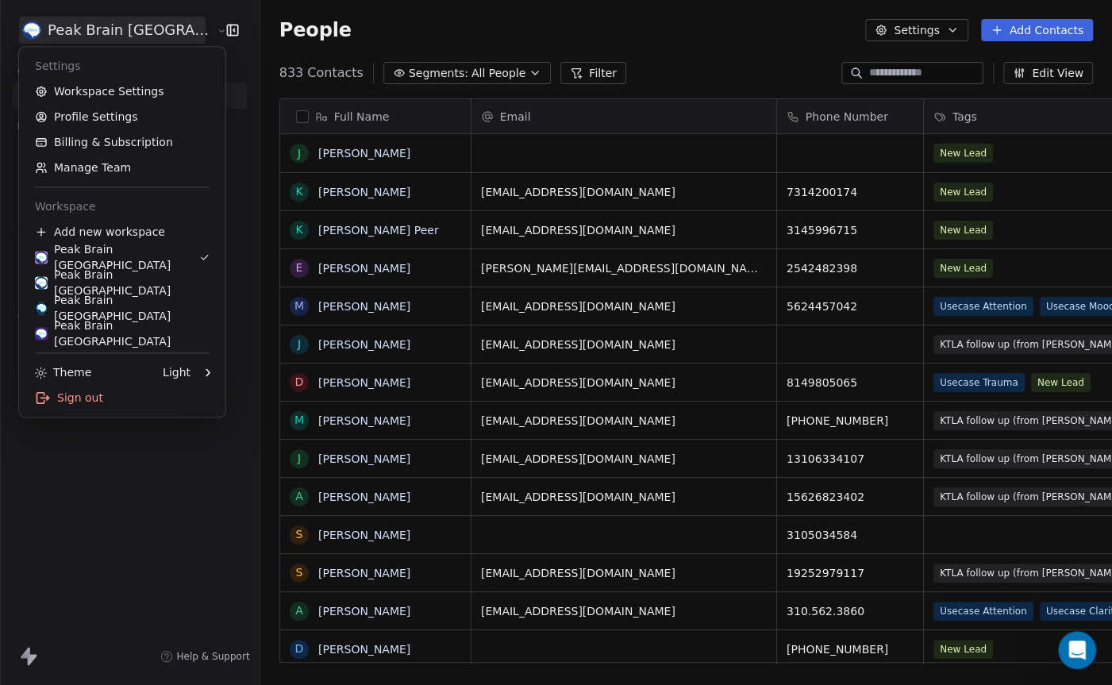
click at [136, 37] on html "Peak Brain [GEOGRAPHIC_DATA] Contacts People Marketing Workflows Campaigns Metr…" at bounding box center [556, 342] width 1112 height 685
click at [90, 258] on div "Peak Brain [GEOGRAPHIC_DATA]" at bounding box center [117, 257] width 164 height 32
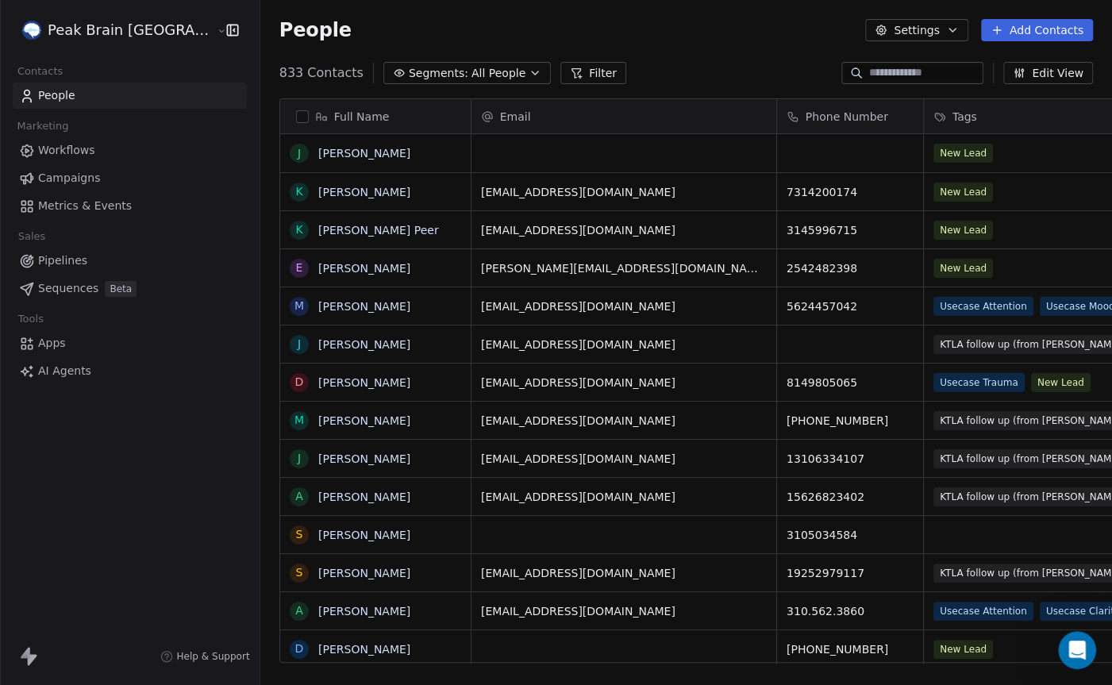
click at [938, 32] on button "Settings" at bounding box center [916, 30] width 102 height 22
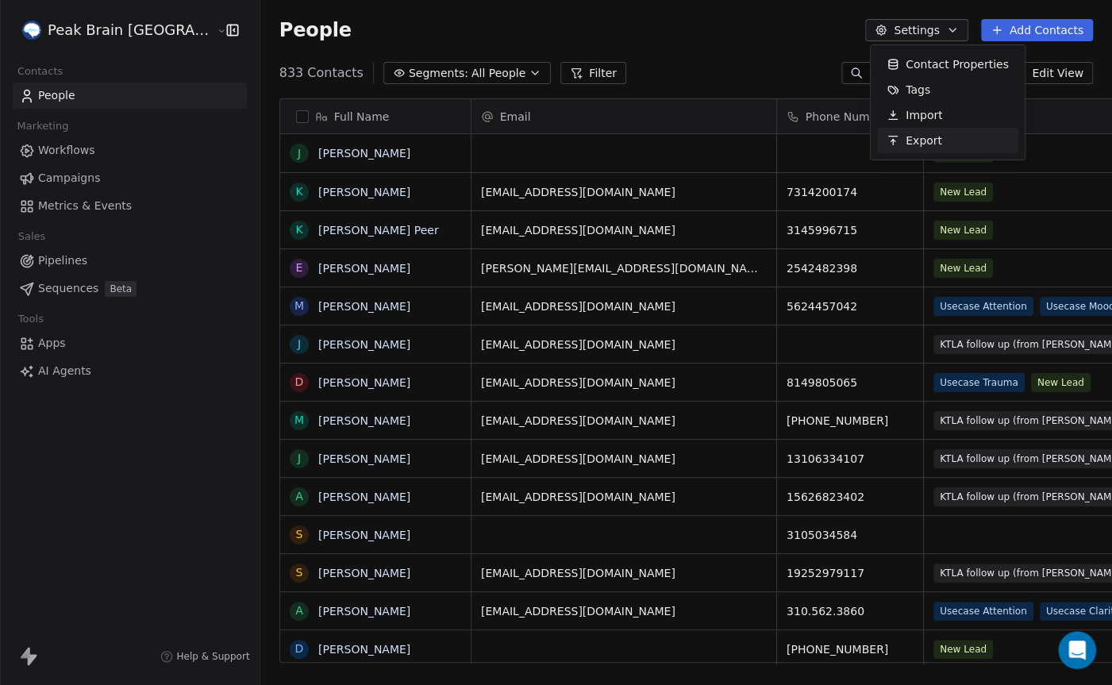
click at [918, 133] on span "Export" at bounding box center [924, 141] width 37 height 17
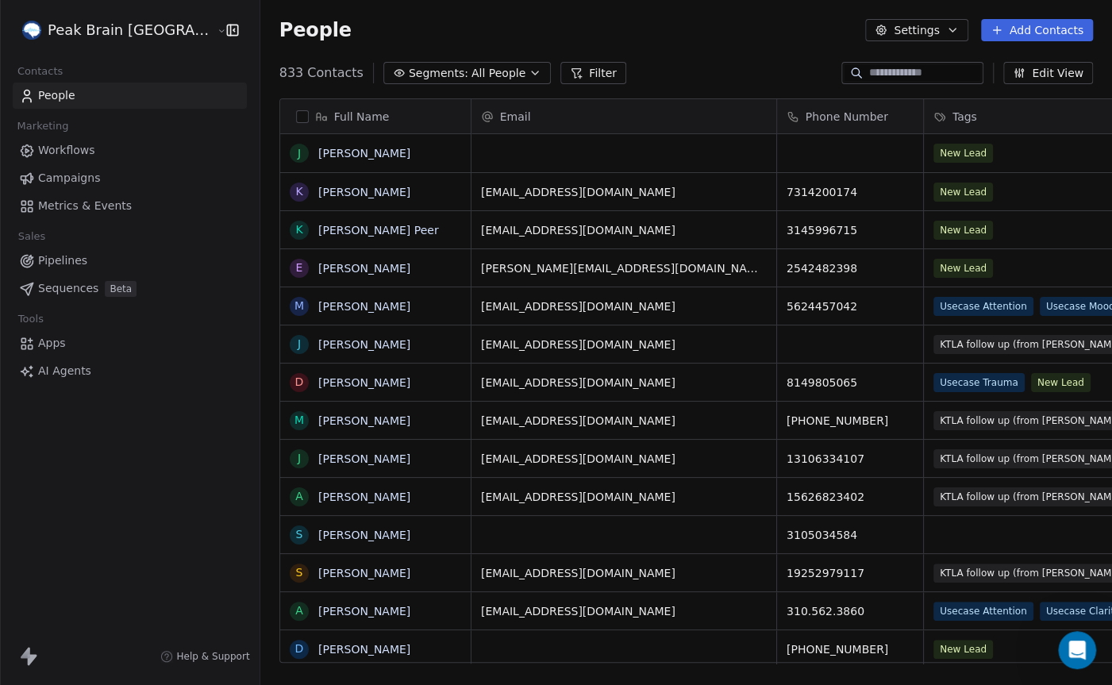
scroll to position [602, 897]
click at [136, 27] on html "Peak Brain [GEOGRAPHIC_DATA] Contacts People Marketing Workflows Campaigns Metr…" at bounding box center [556, 342] width 1112 height 685
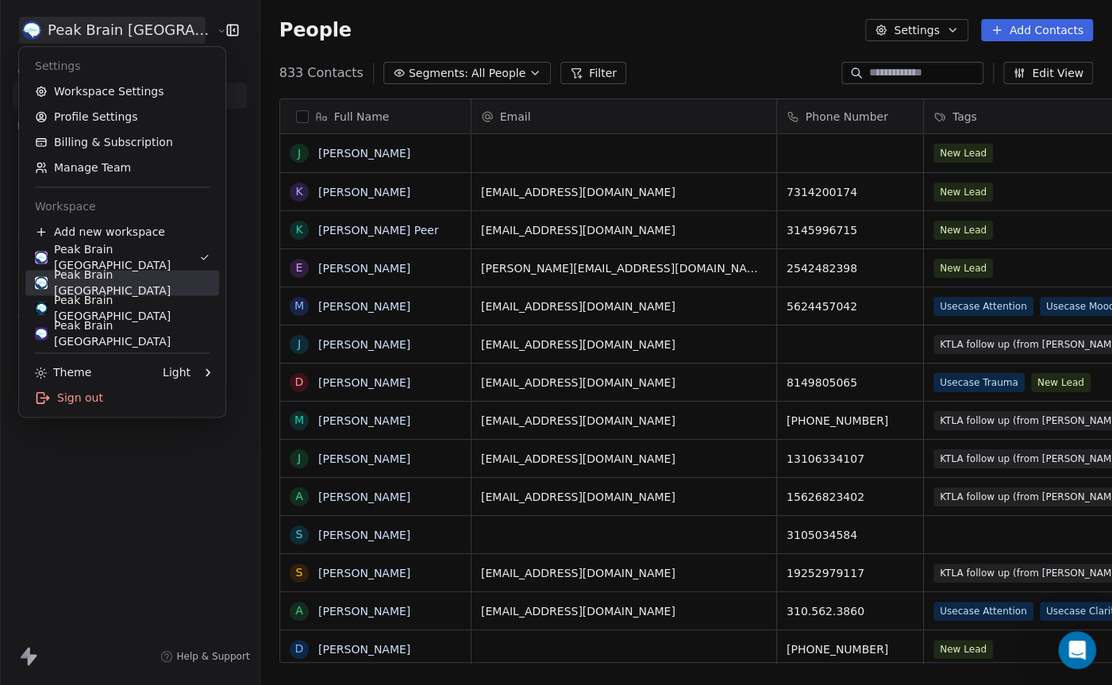
click at [94, 284] on div "Peak Brain [GEOGRAPHIC_DATA]" at bounding box center [122, 283] width 175 height 32
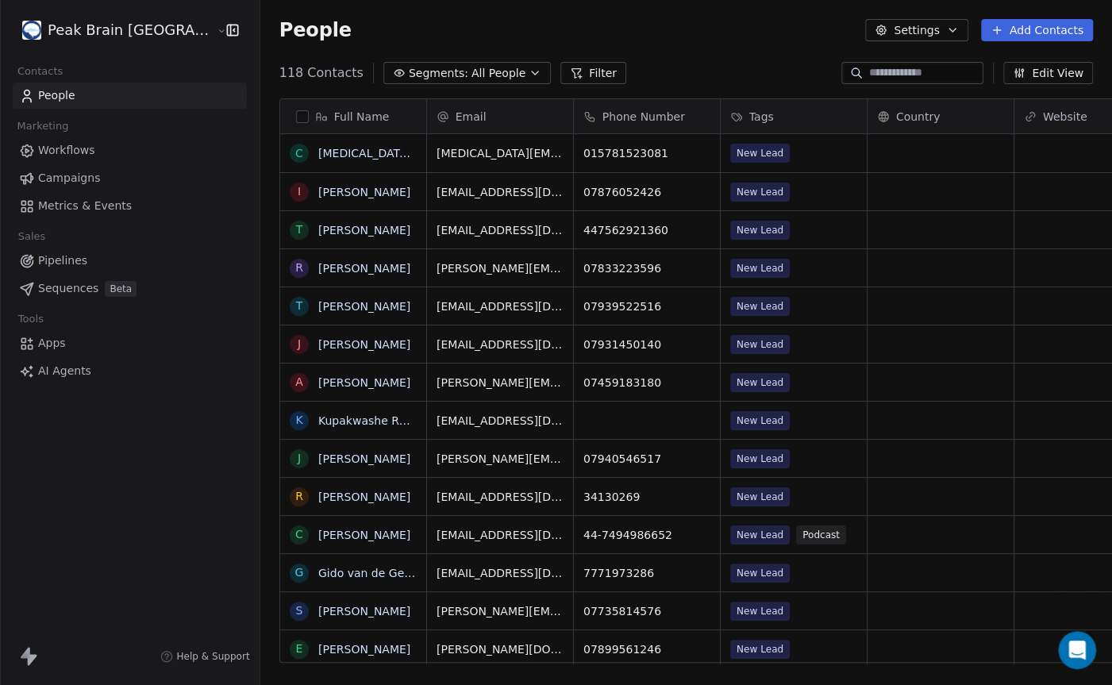
scroll to position [602, 897]
click at [948, 30] on button "Settings" at bounding box center [916, 30] width 102 height 22
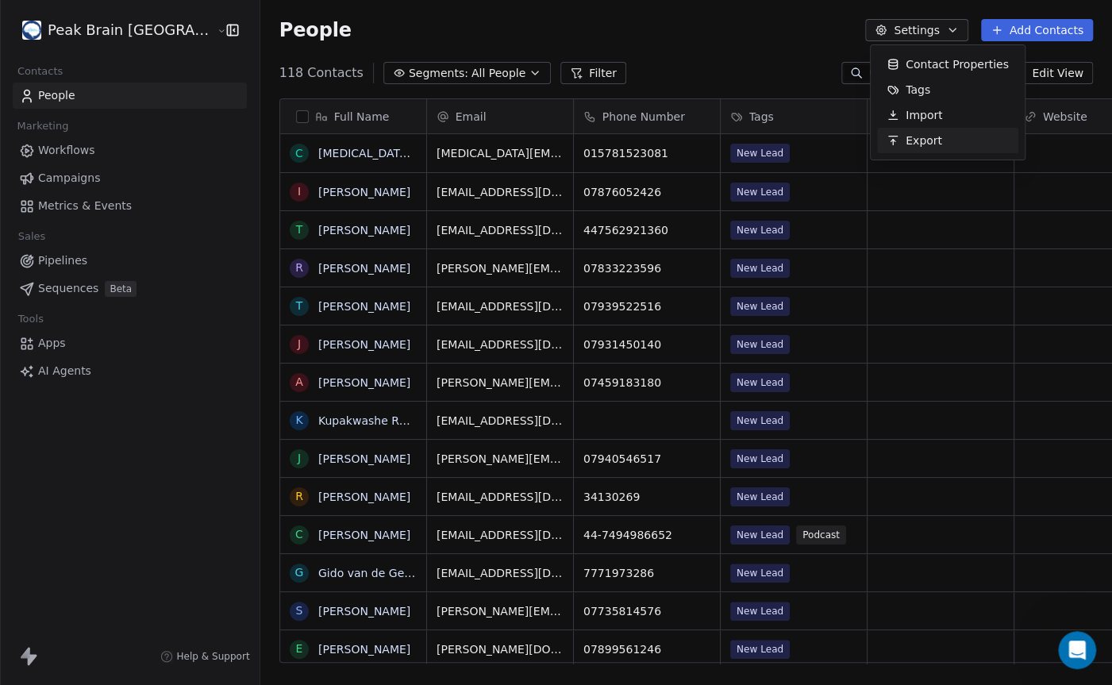
click at [930, 141] on span "Export" at bounding box center [924, 141] width 37 height 17
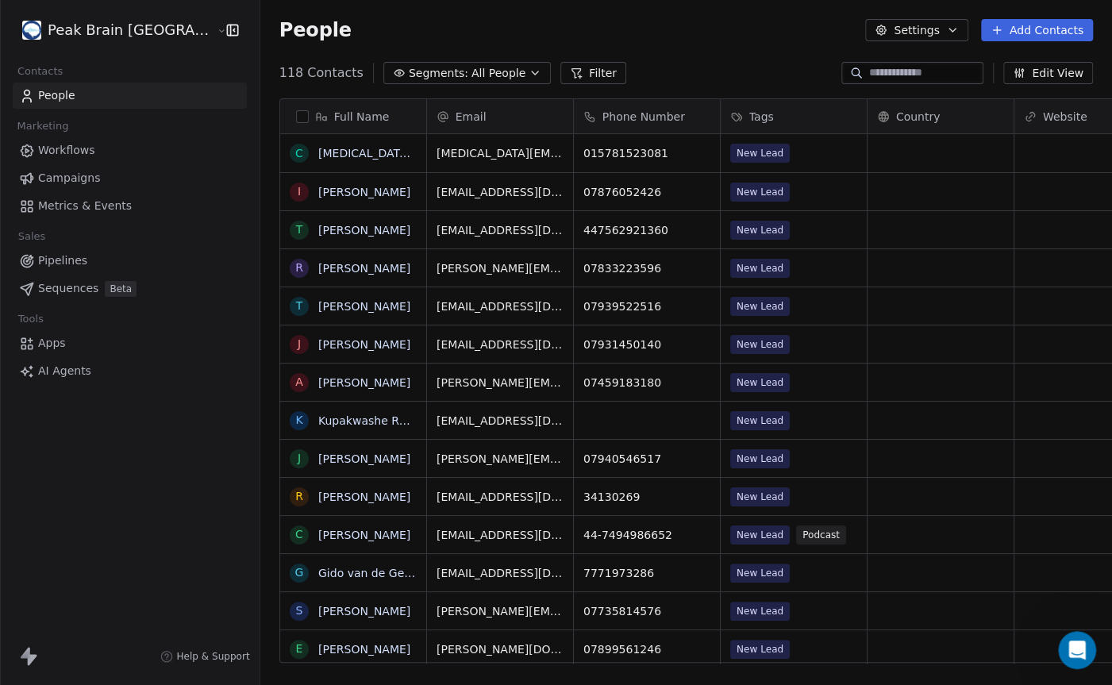
scroll to position [602, 897]
click at [110, 39] on html "Peak Brain UK Contacts People Marketing Workflows Campaigns Metrics & Events Sa…" at bounding box center [556, 342] width 1112 height 685
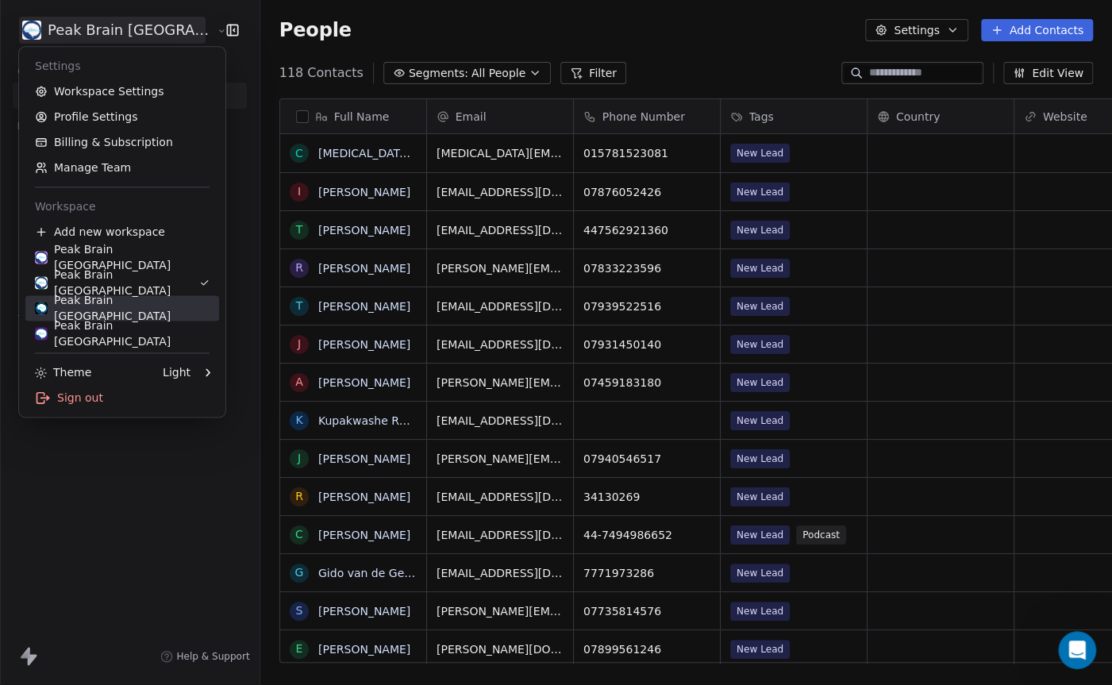
click at [98, 304] on div "Peak Brain [GEOGRAPHIC_DATA]" at bounding box center [122, 308] width 175 height 32
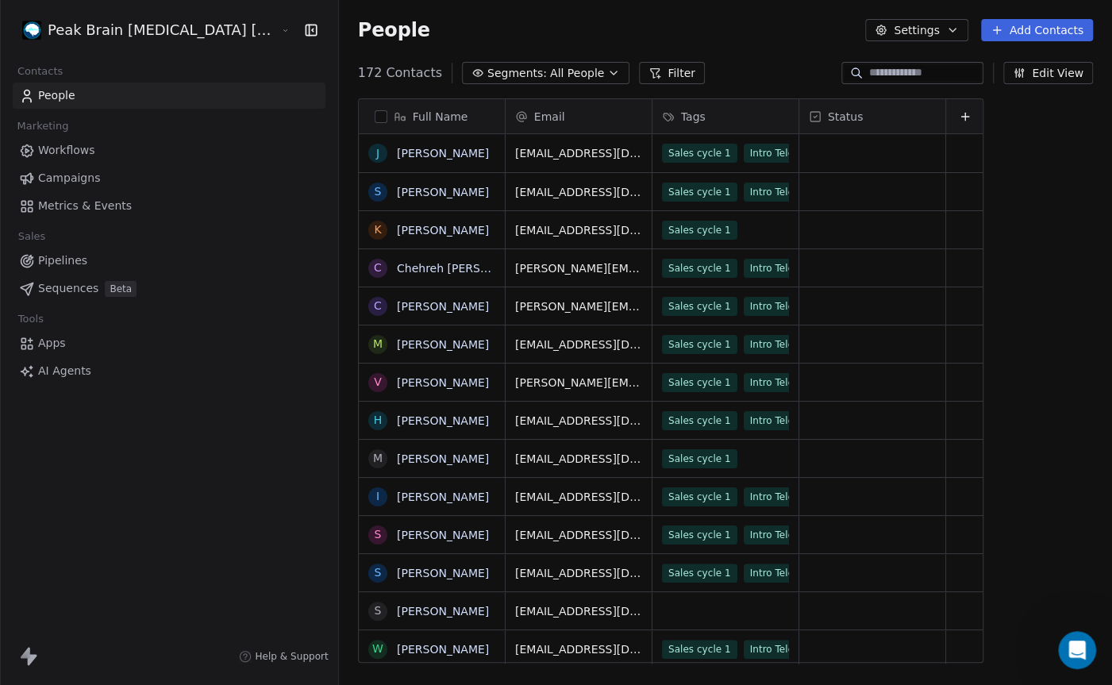
scroll to position [602, 830]
click at [945, 25] on button "Settings" at bounding box center [916, 30] width 102 height 22
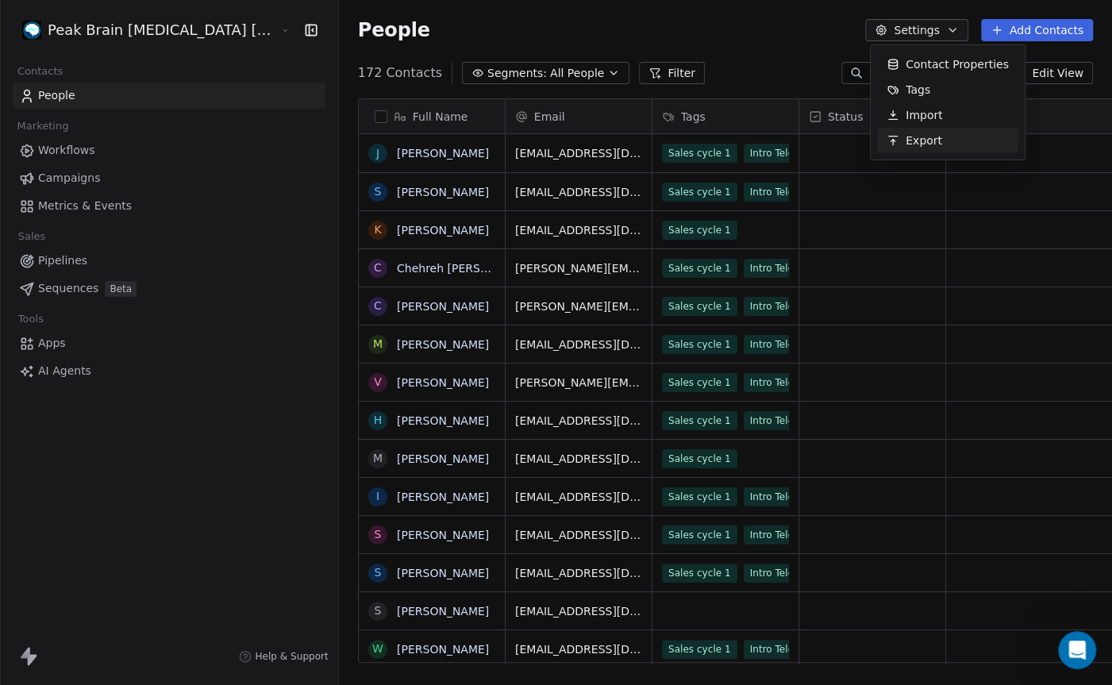
click at [950, 140] on div "Export" at bounding box center [947, 140] width 141 height 25
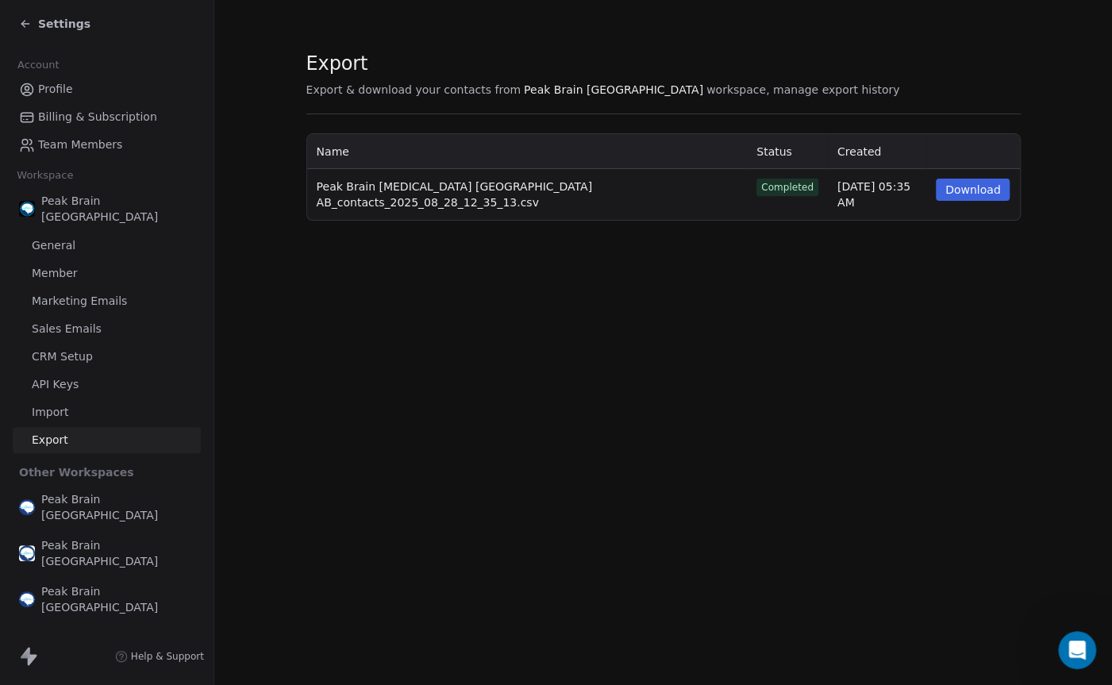
click at [973, 190] on button "Download" at bounding box center [973, 190] width 75 height 22
click at [712, 40] on section "Export Export & download your contacts from Peak Brain [GEOGRAPHIC_DATA] worksp…" at bounding box center [663, 135] width 898 height 271
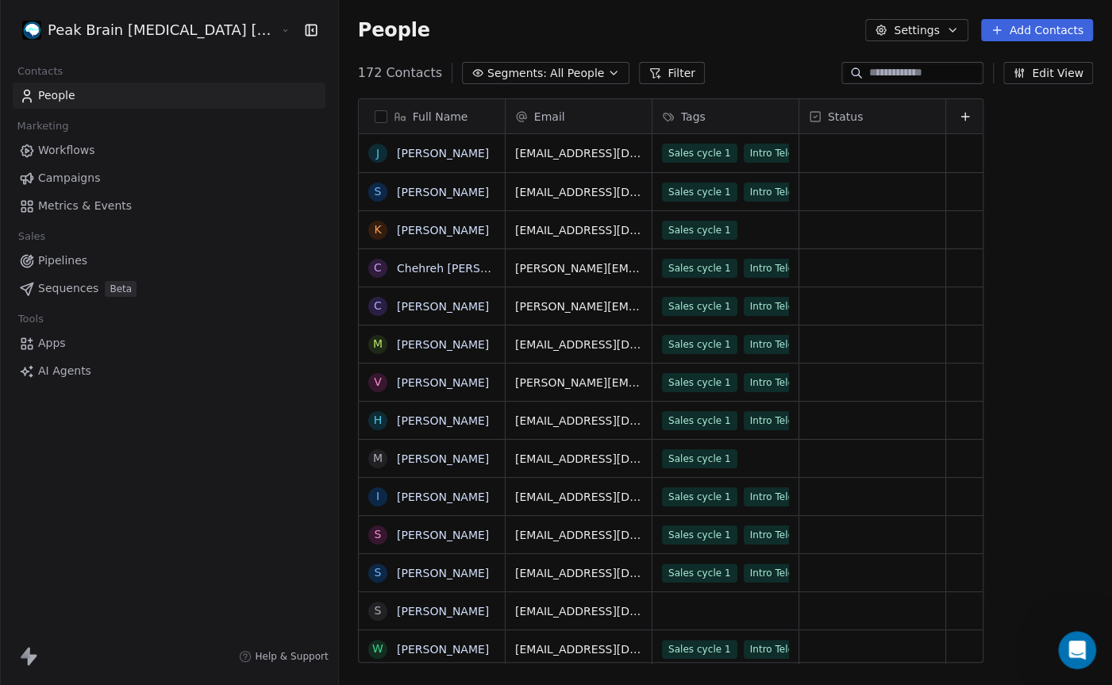
scroll to position [602, 830]
click at [125, 33] on html "Peak Brain [MEDICAL_DATA] [GEOGRAPHIC_DATA] AB Contacts People Marketing Workfl…" at bounding box center [556, 342] width 1112 height 685
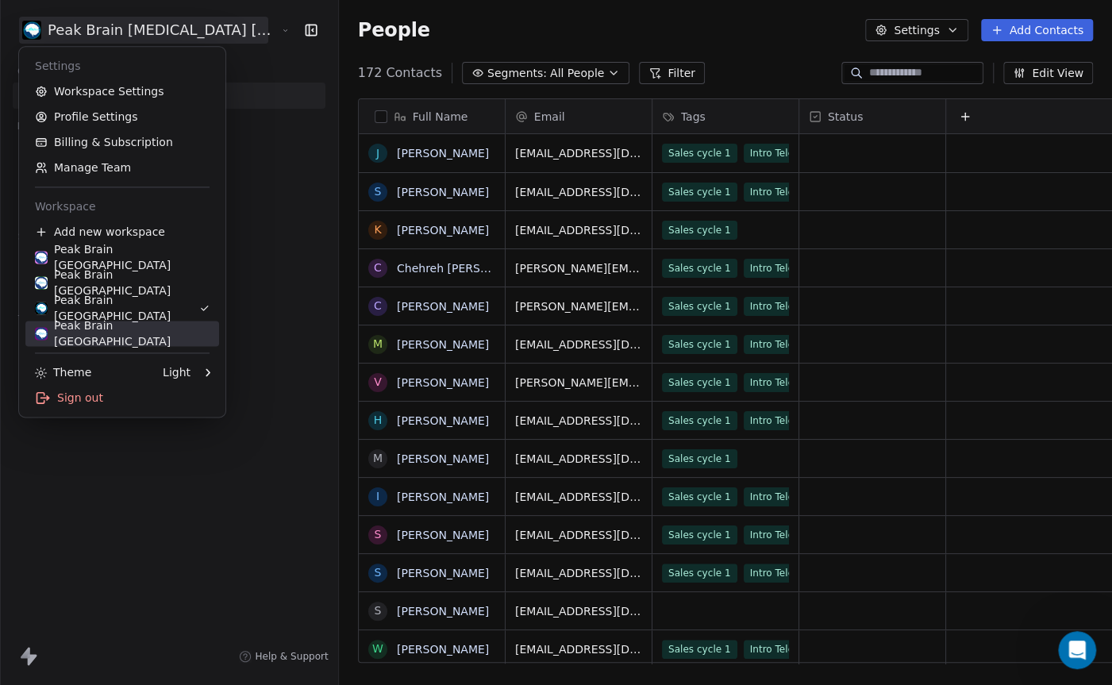
click at [105, 333] on div "Peak Brain [GEOGRAPHIC_DATA]" at bounding box center [122, 334] width 175 height 32
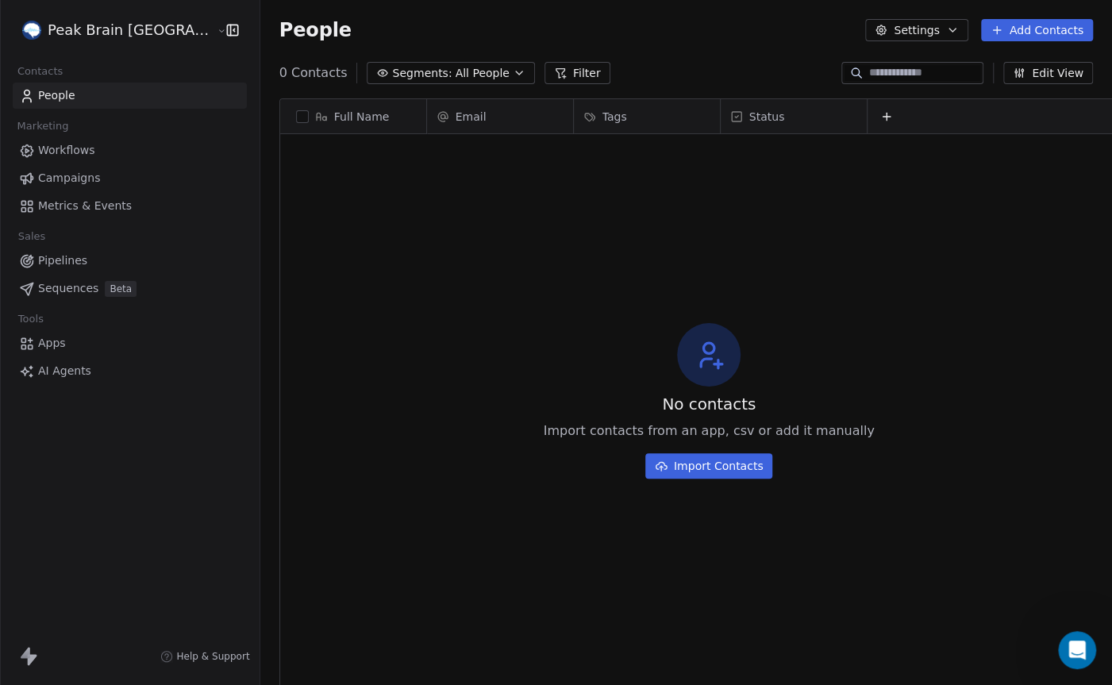
scroll to position [602, 897]
click at [949, 33] on icon "button" at bounding box center [952, 30] width 13 height 13
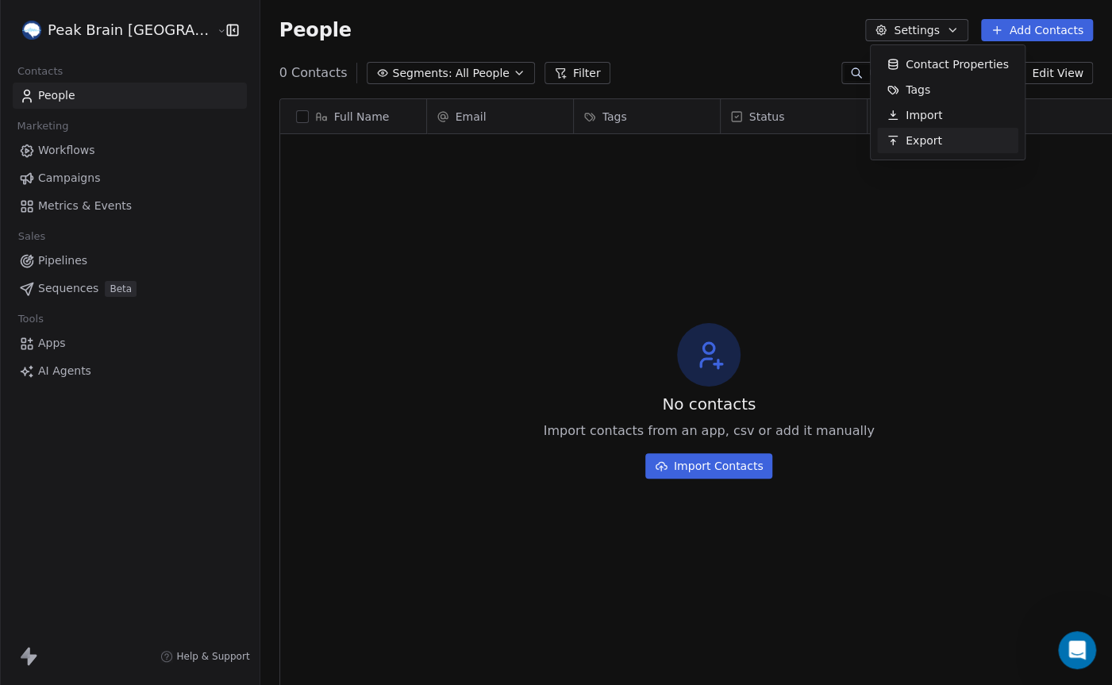
click at [930, 139] on span "Export" at bounding box center [924, 141] width 37 height 17
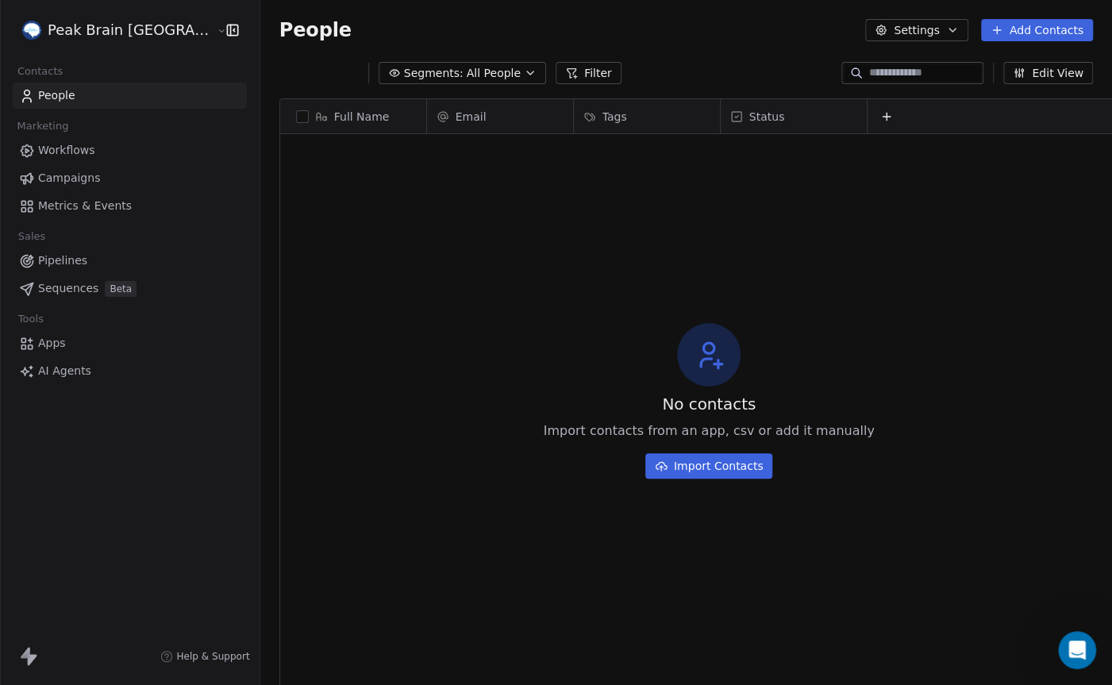
scroll to position [602, 897]
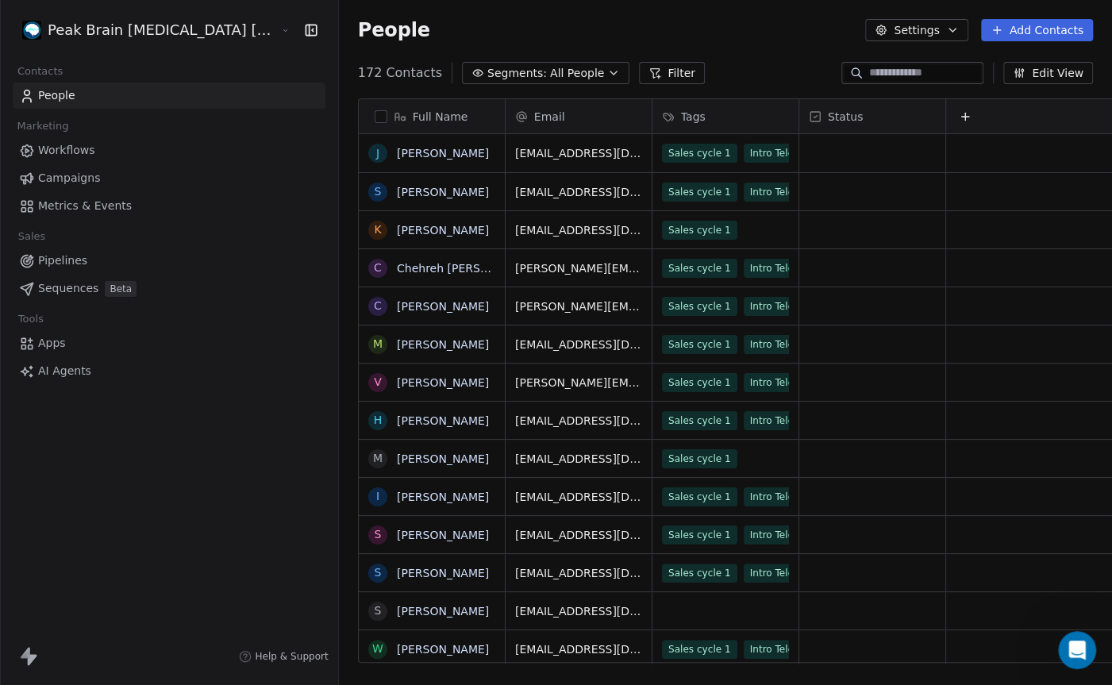
scroll to position [602, 830]
click at [160, 29] on html "Peak Brain [MEDICAL_DATA] [GEOGRAPHIC_DATA] AB Contacts People Marketing Workfl…" at bounding box center [556, 342] width 1112 height 685
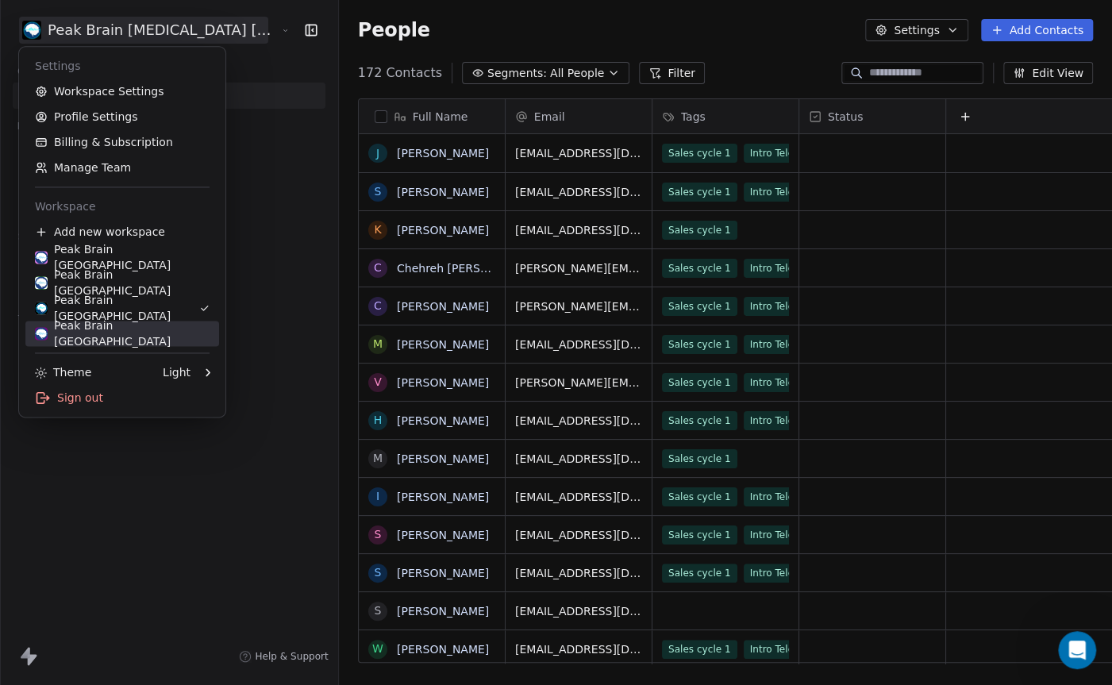
click at [141, 339] on div "Peak Brain [GEOGRAPHIC_DATA]" at bounding box center [122, 334] width 175 height 32
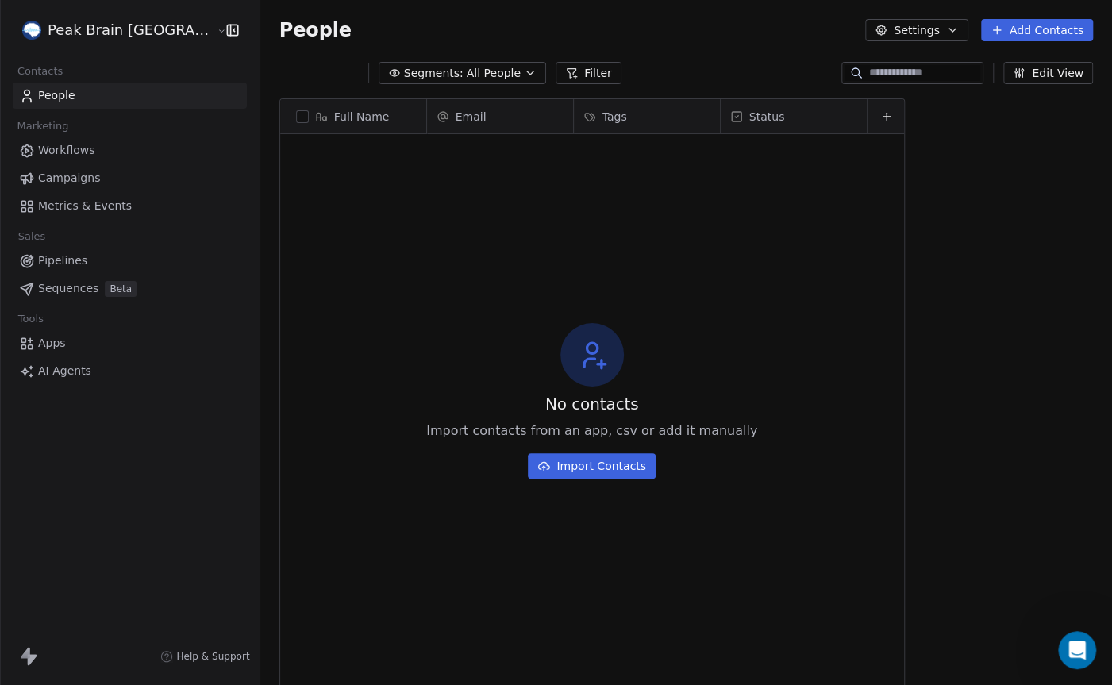
scroll to position [602, 897]
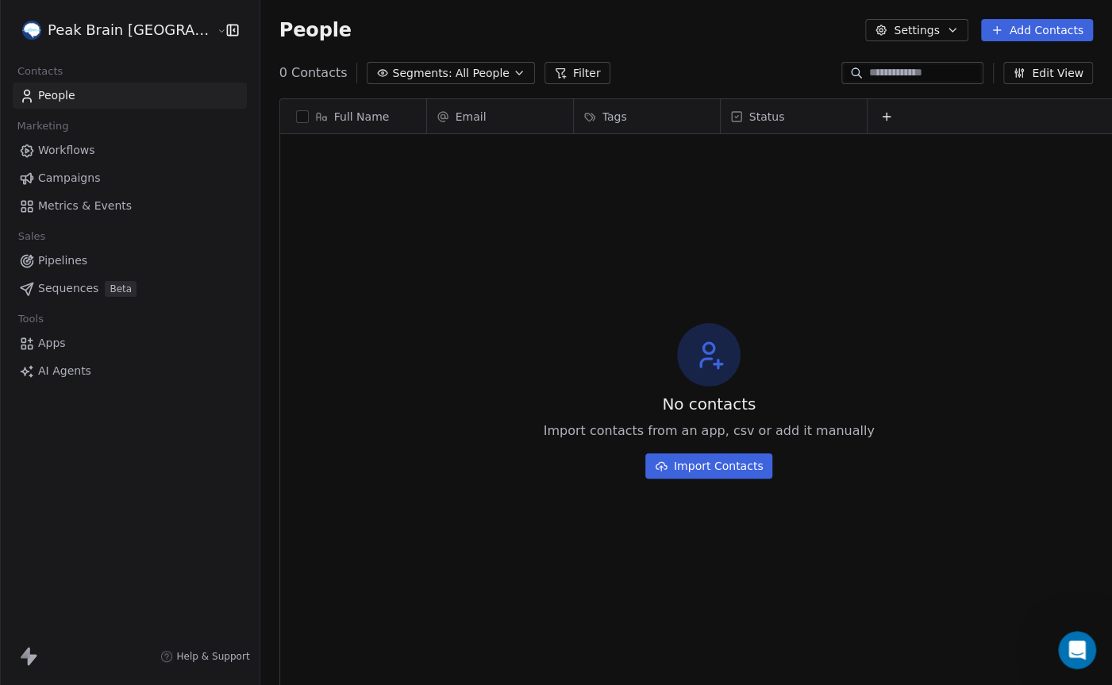
click at [907, 32] on button "Settings" at bounding box center [916, 30] width 102 height 22
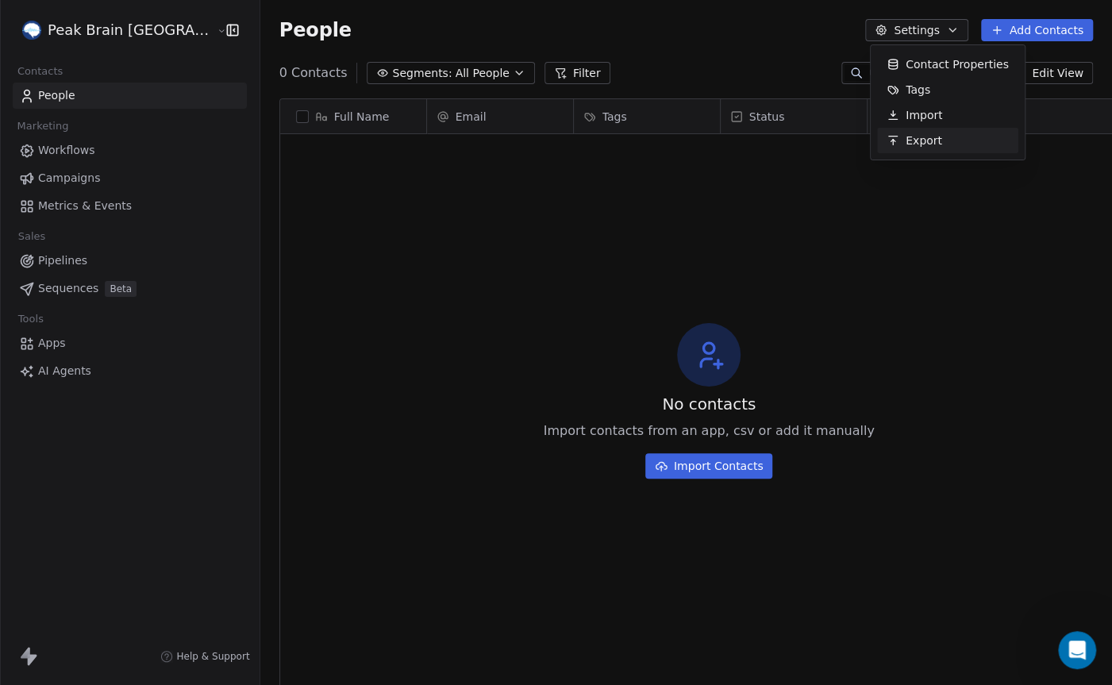
click at [922, 141] on span "Export" at bounding box center [924, 141] width 37 height 17
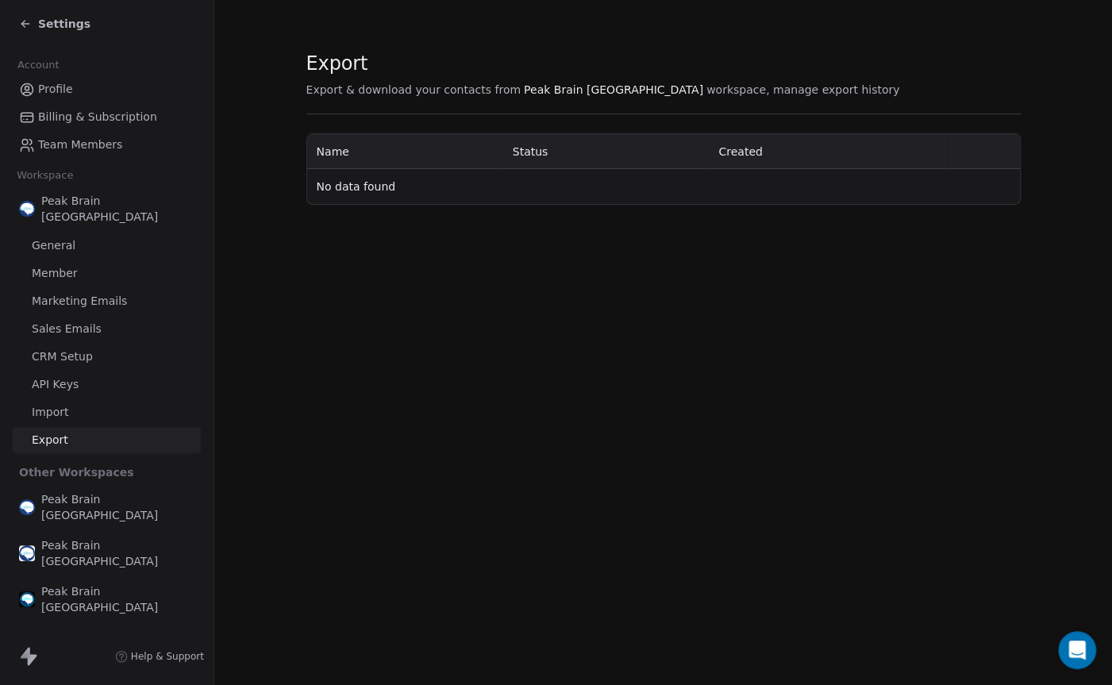
click at [56, 90] on span "Profile" at bounding box center [55, 89] width 35 height 17
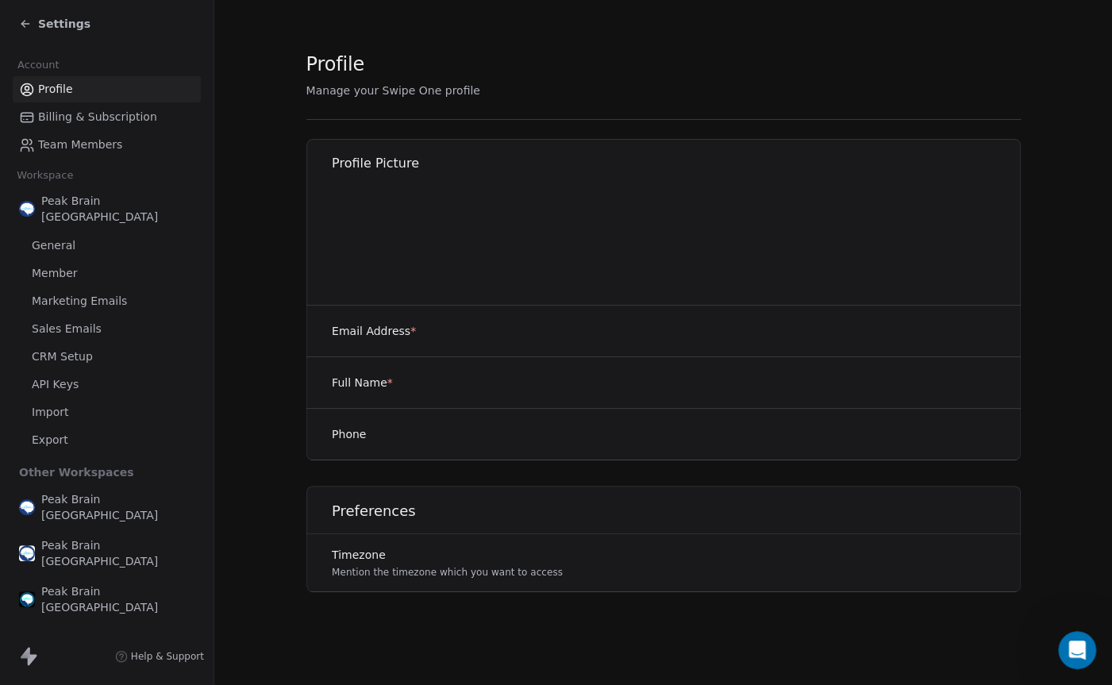
click at [29, 28] on icon at bounding box center [25, 23] width 13 height 13
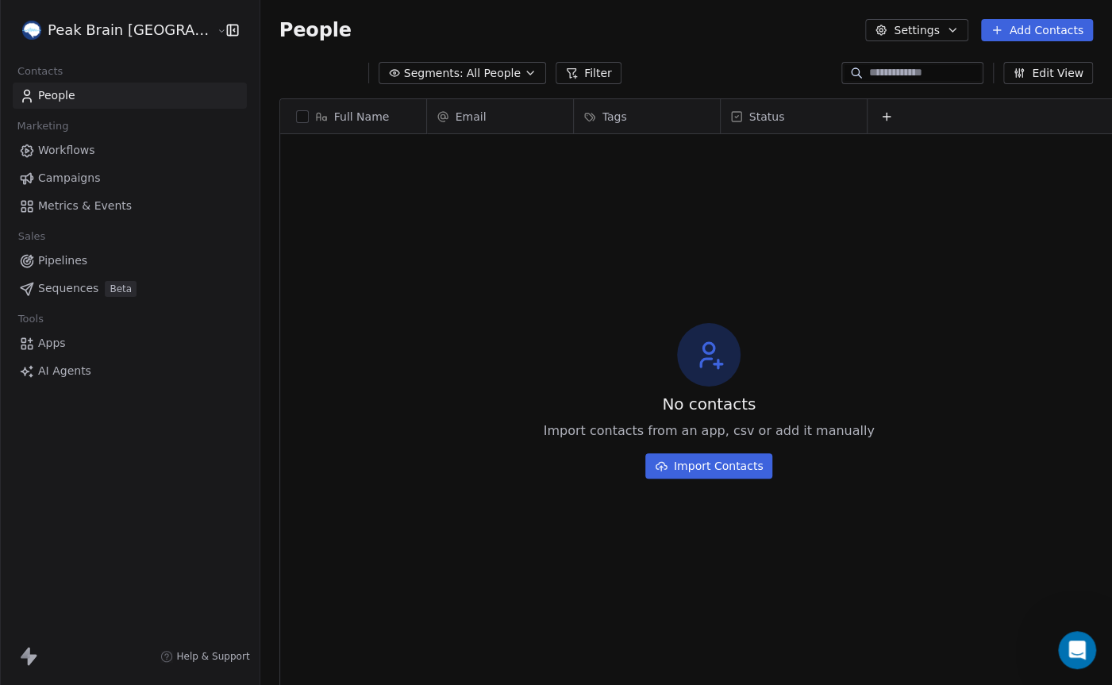
scroll to position [602, 897]
click at [925, 30] on button "Settings" at bounding box center [916, 30] width 102 height 22
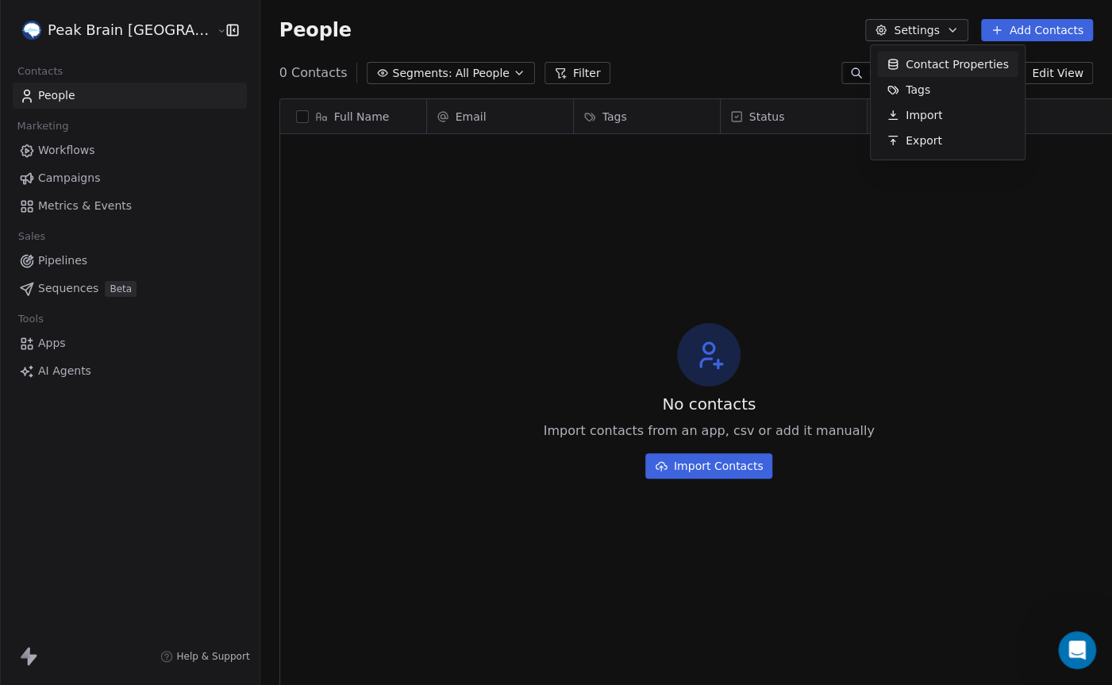
click at [595, 40] on html "Peak Brain [GEOGRAPHIC_DATA] Contacts People Marketing Workflows Campaigns Metr…" at bounding box center [556, 342] width 1112 height 685
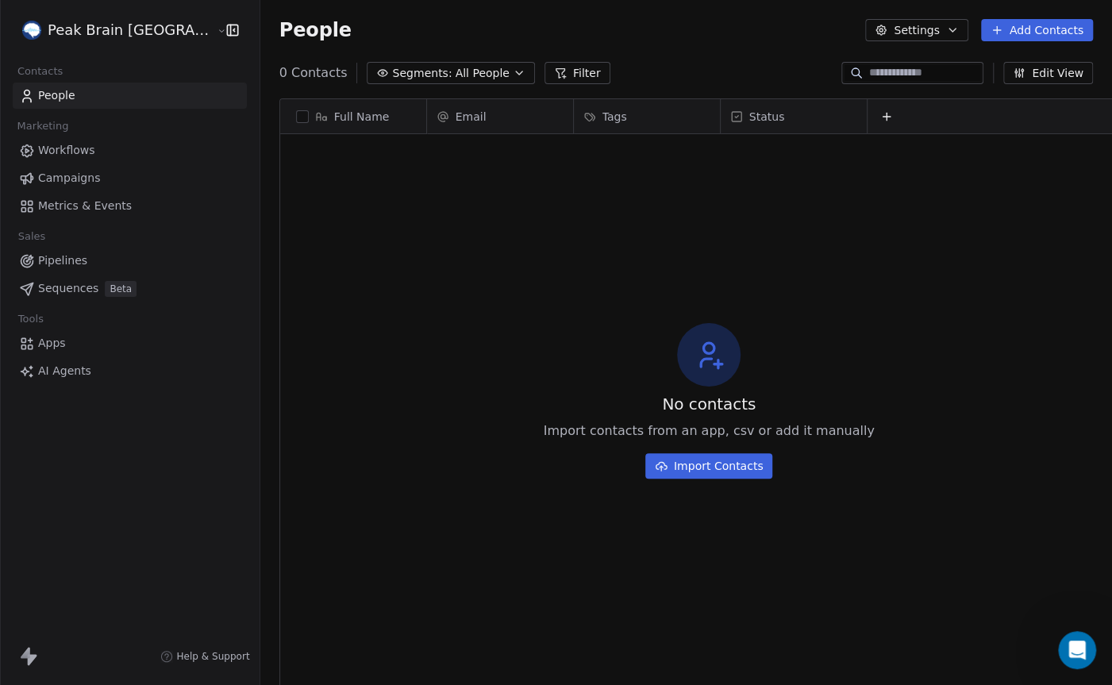
click at [158, 41] on html "Peak Brain [GEOGRAPHIC_DATA] Contacts People Marketing Workflows Campaigns Metr…" at bounding box center [556, 342] width 1112 height 685
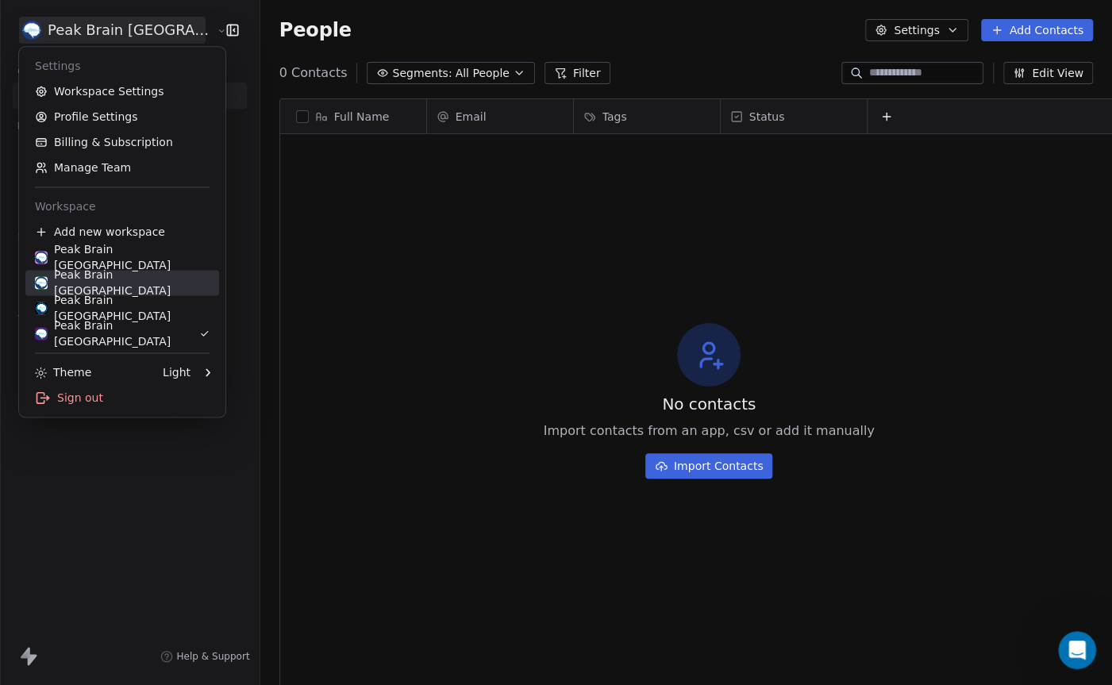
click at [115, 288] on div "Peak Brain [GEOGRAPHIC_DATA]" at bounding box center [122, 283] width 175 height 32
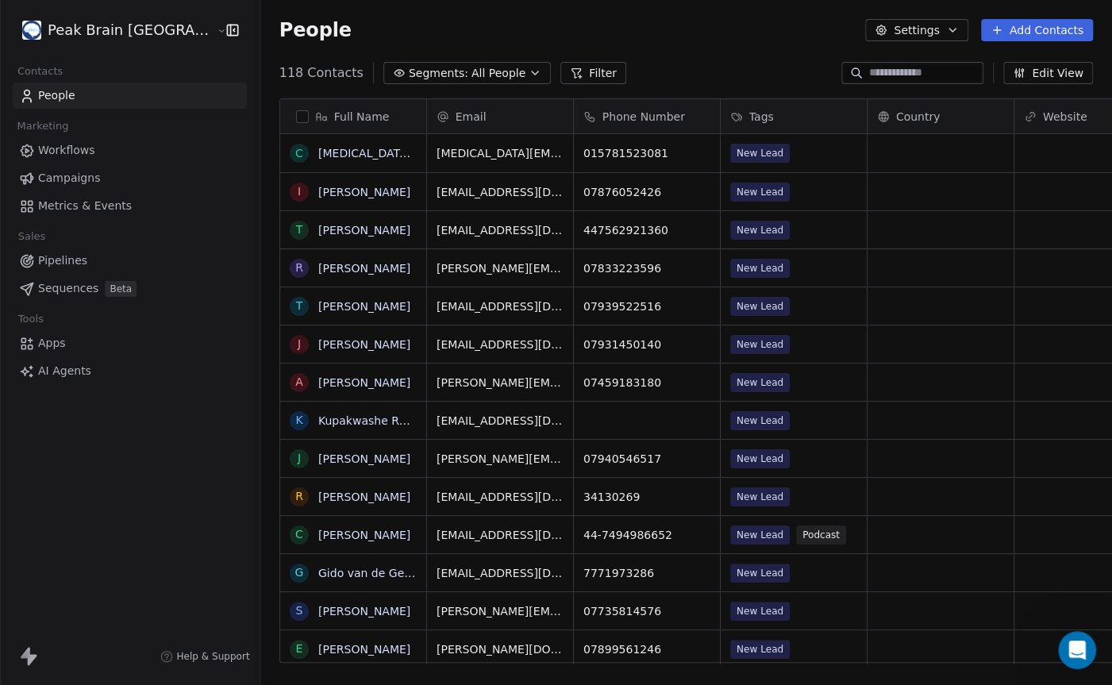
scroll to position [602, 897]
click at [949, 29] on icon "button" at bounding box center [952, 30] width 13 height 13
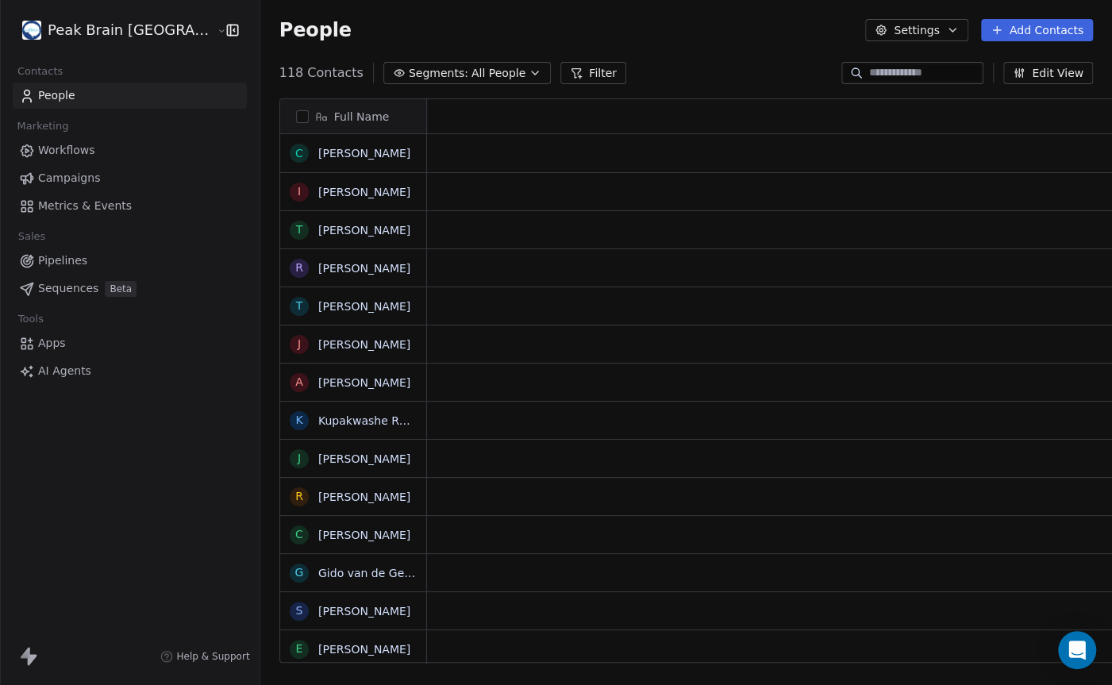
scroll to position [602, 897]
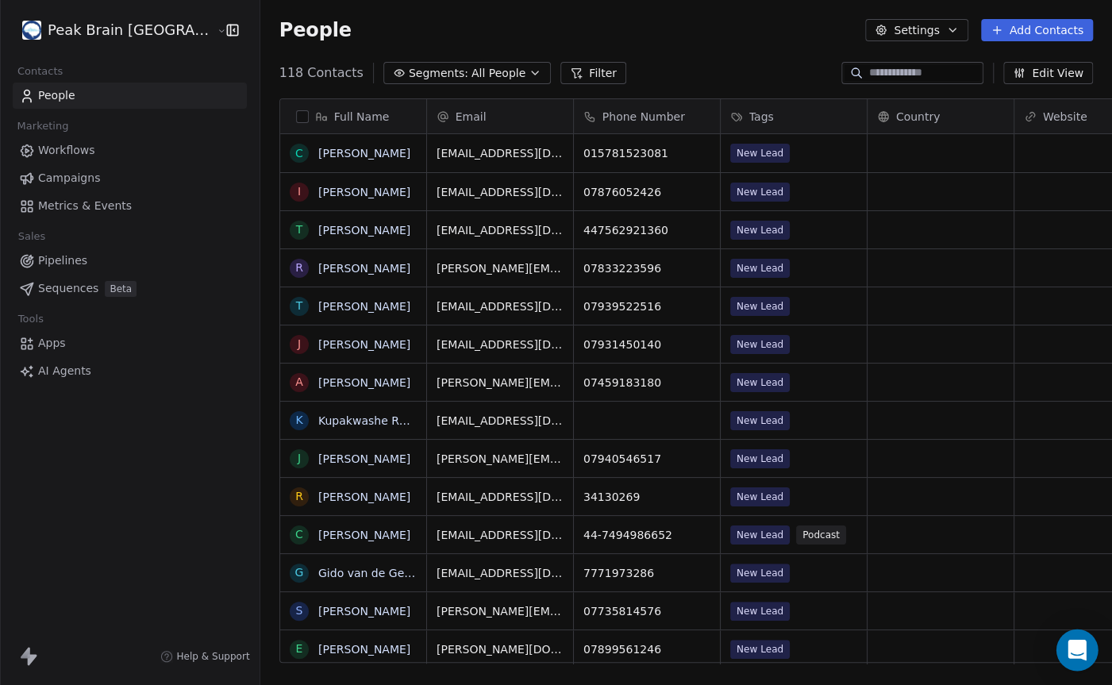
click at [1075, 637] on div "Open Intercom Messenger" at bounding box center [1078, 651] width 42 height 42
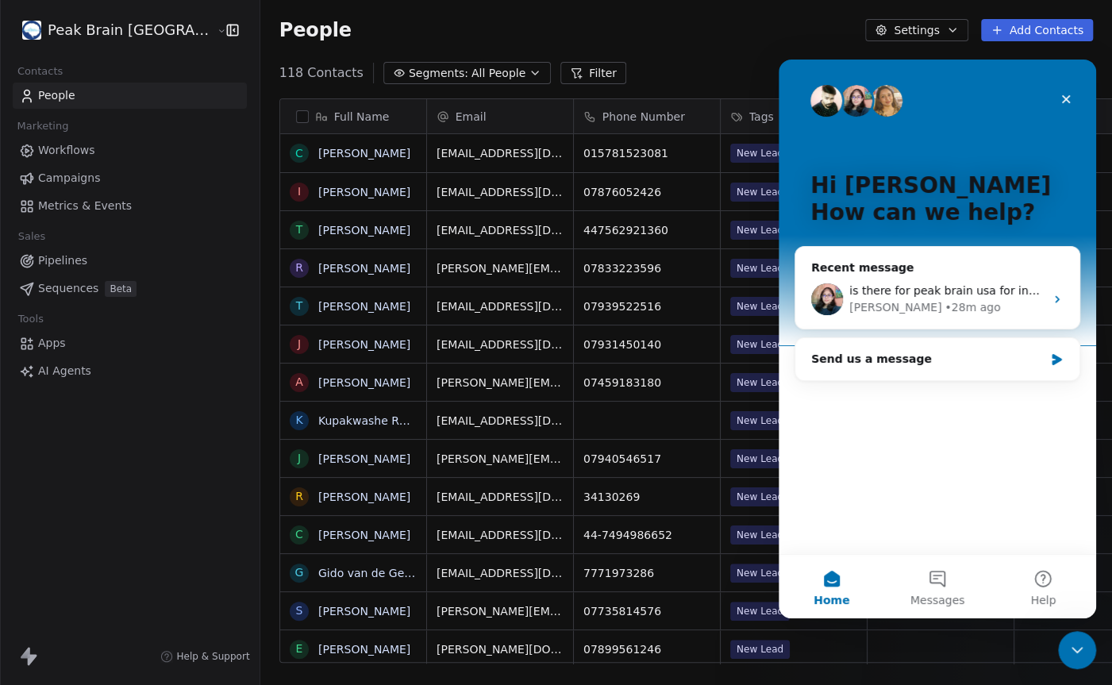
scroll to position [0, 0]
click at [892, 283] on div "is there for peak brain usa for instance, but not there for peak brain [GEOGRAP…" at bounding box center [946, 291] width 195 height 17
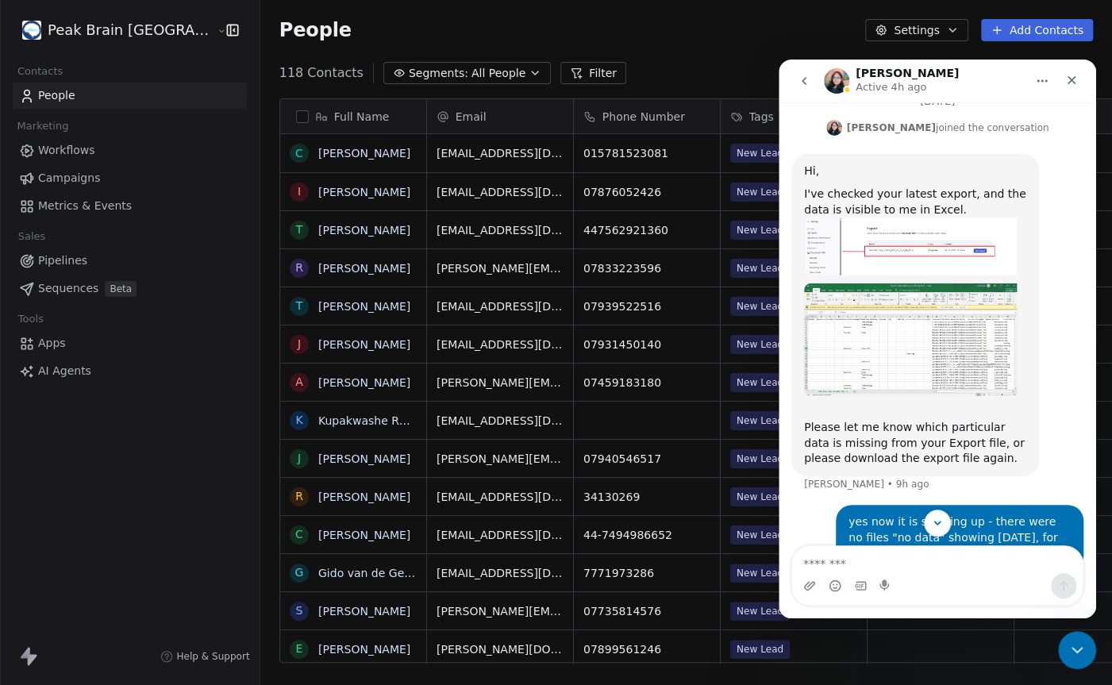
scroll to position [511, 0]
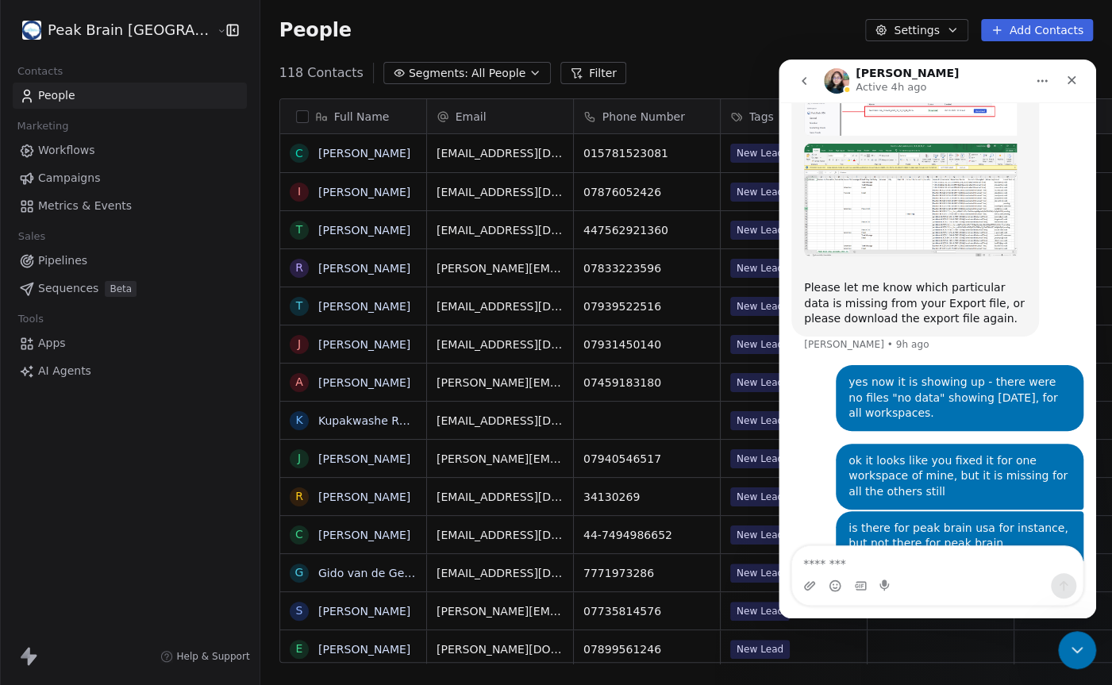
click at [943, 29] on button "Settings" at bounding box center [916, 30] width 102 height 22
click at [1080, 644] on icon "Close Intercom Messenger" at bounding box center [1074, 647] width 19 height 19
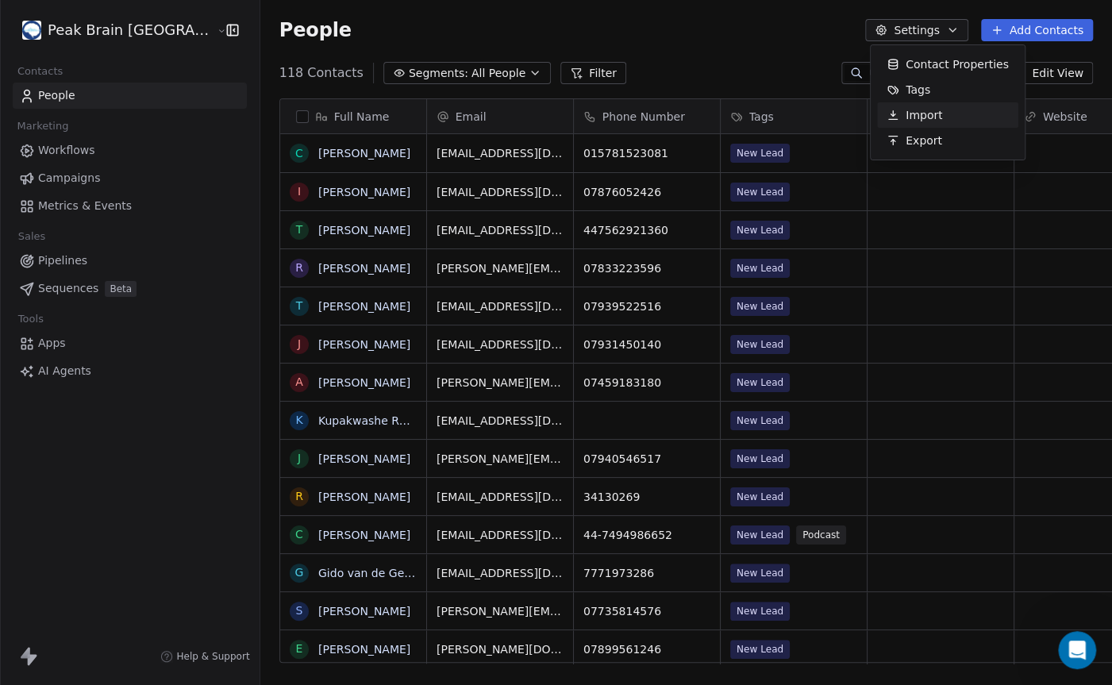
click at [923, 133] on span "Export" at bounding box center [924, 141] width 37 height 17
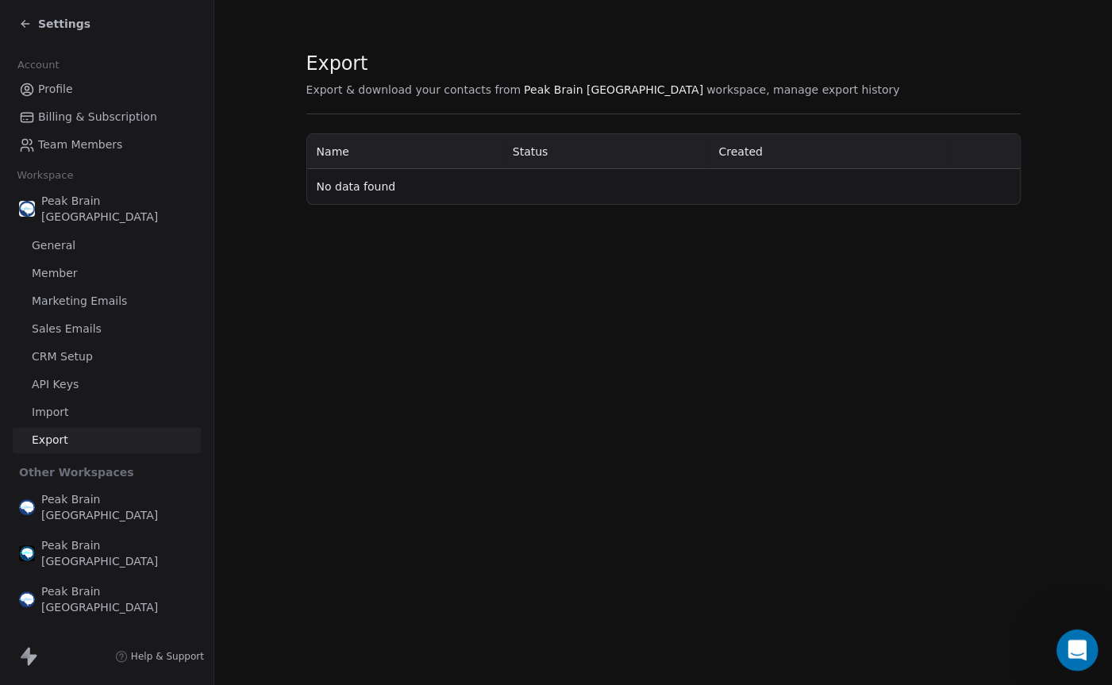
click at [1066, 647] on icon "Open Intercom Messenger" at bounding box center [1075, 648] width 26 height 26
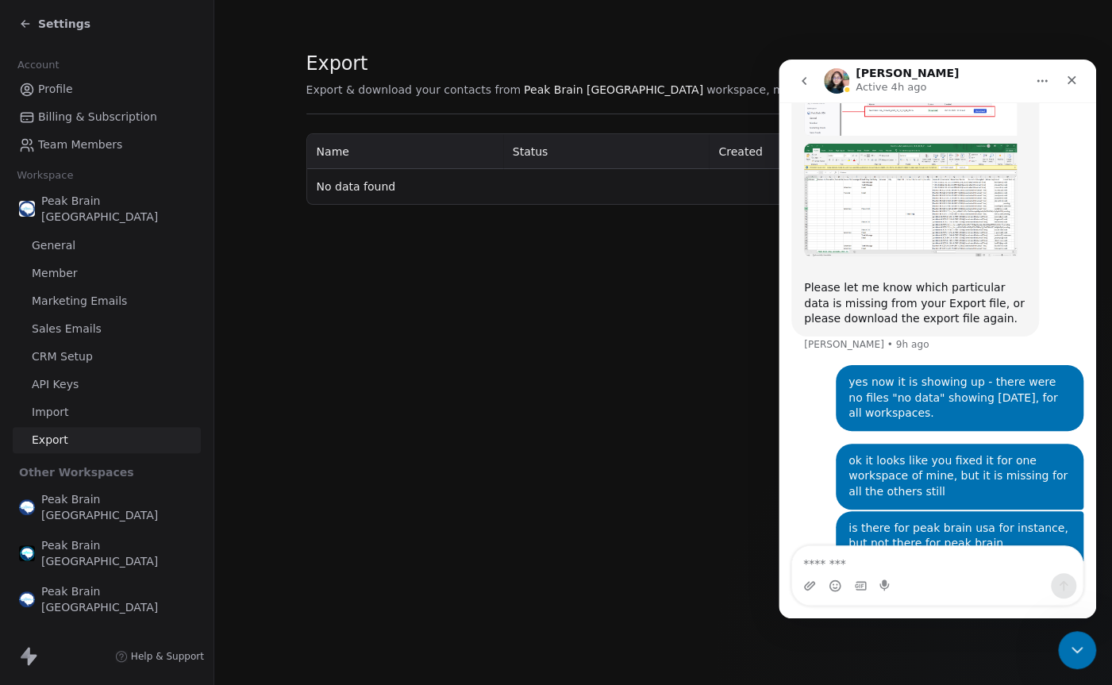
scroll to position [511, 0]
click at [809, 582] on icon "Upload attachment" at bounding box center [809, 585] width 11 height 9
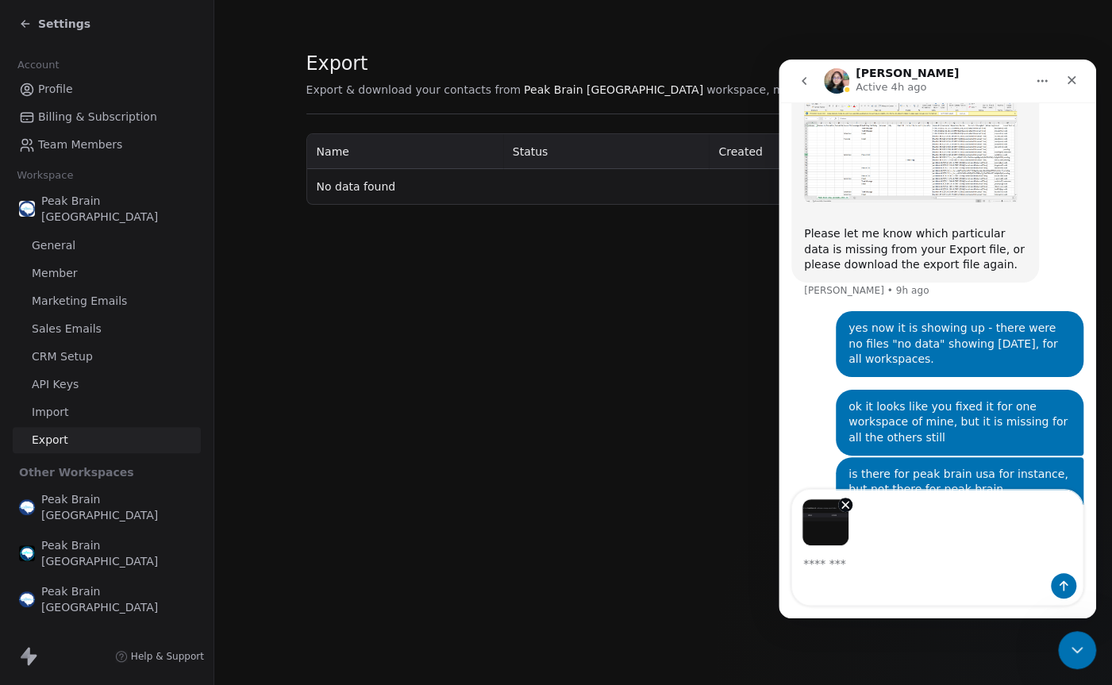
scroll to position [568, 0]
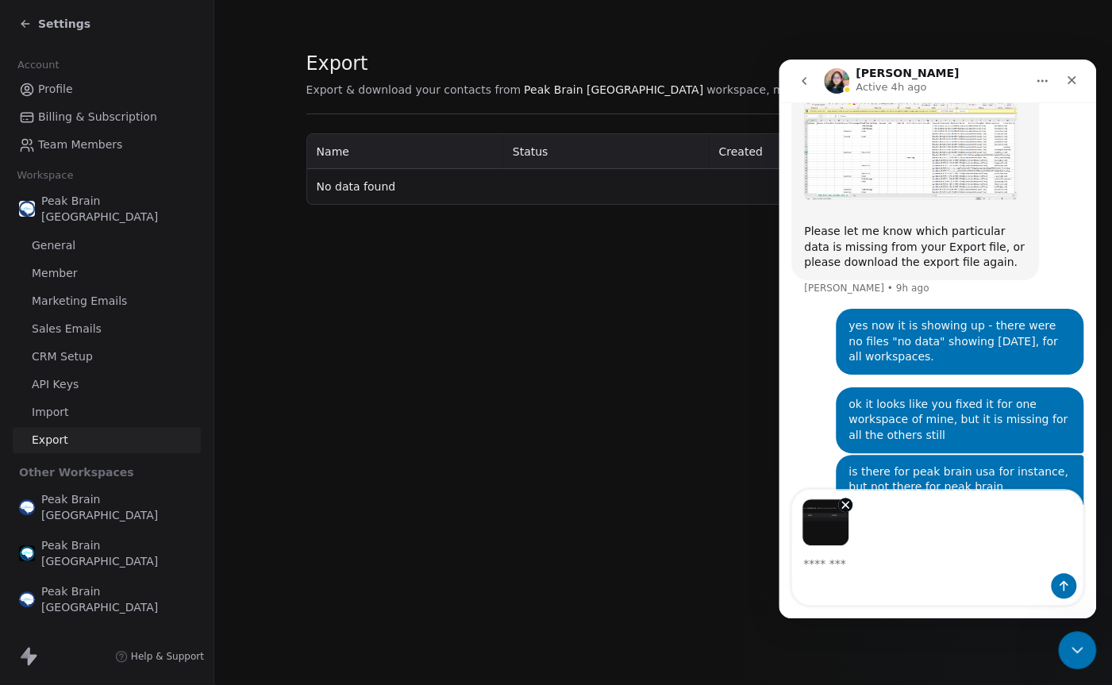
click at [822, 559] on textarea "Message…" at bounding box center [937, 559] width 291 height 27
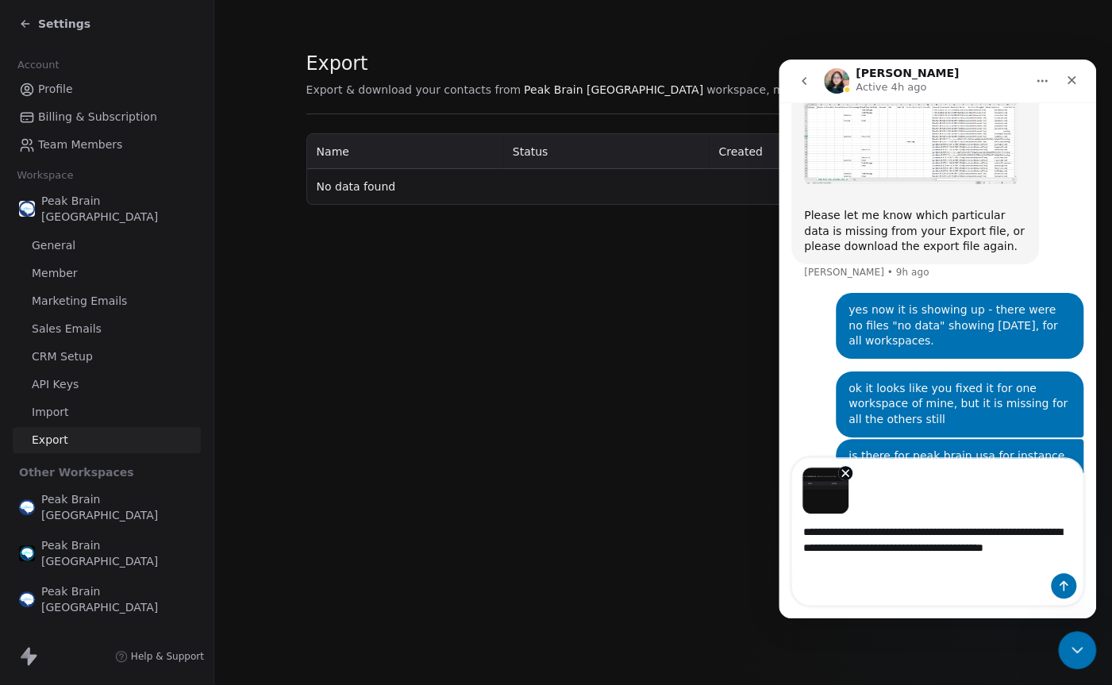
scroll to position [599, 0]
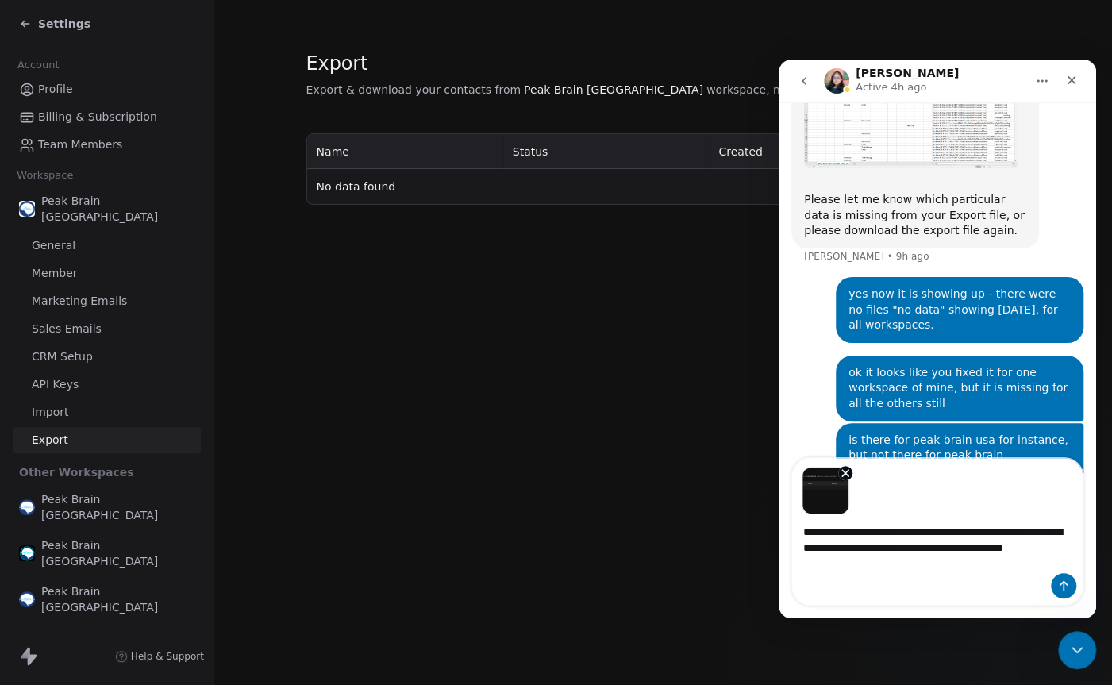
type textarea "**********"
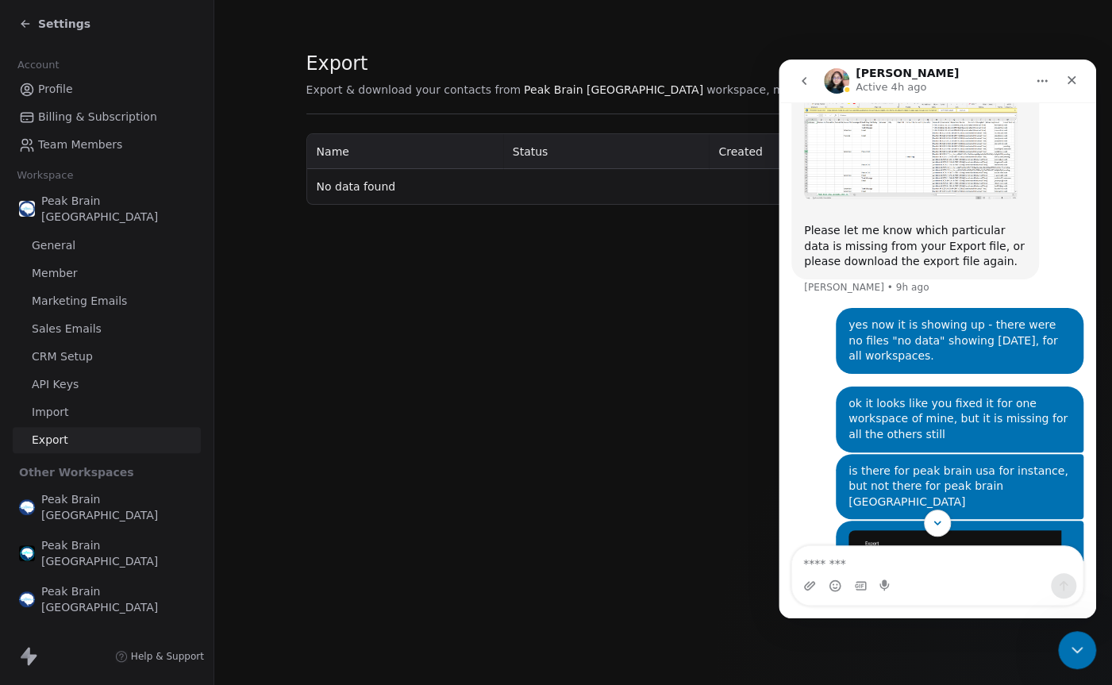
scroll to position [689, 0]
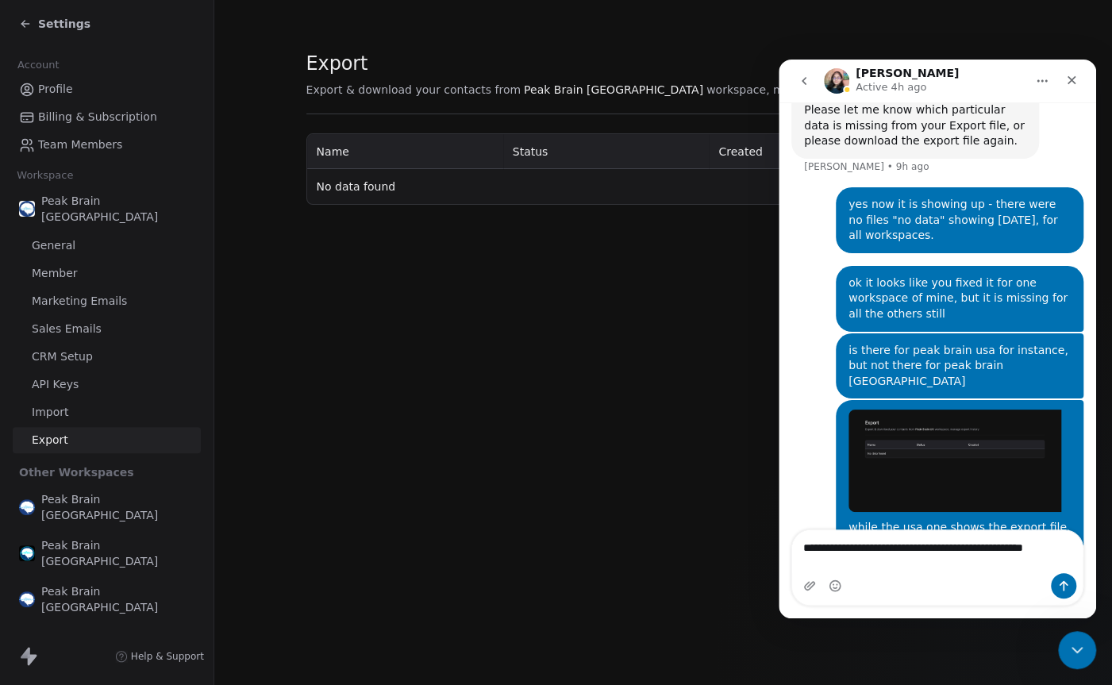
type textarea "**********"
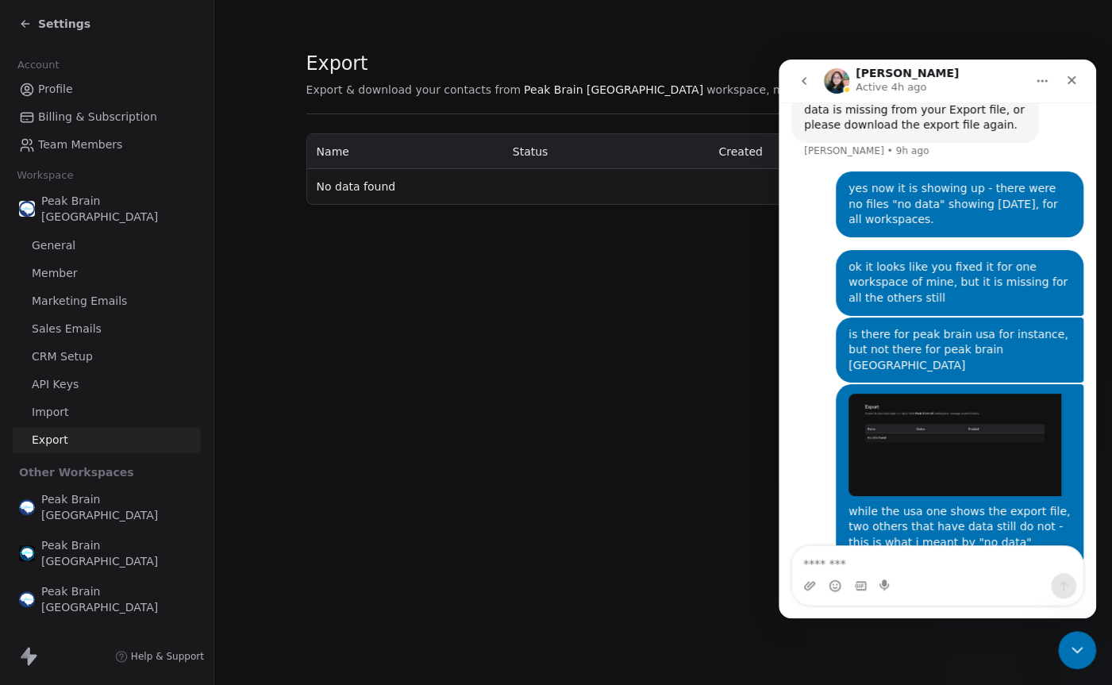
scroll to position [741, 0]
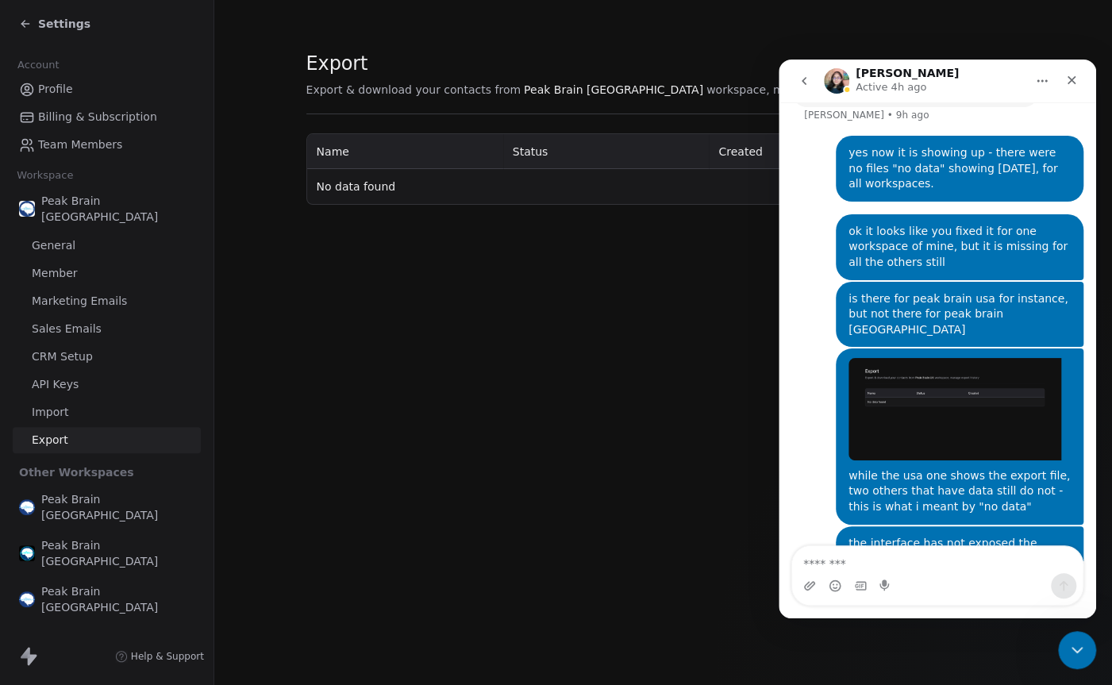
click at [800, 78] on icon "go back" at bounding box center [804, 81] width 13 height 13
